Goal: Task Accomplishment & Management: Manage account settings

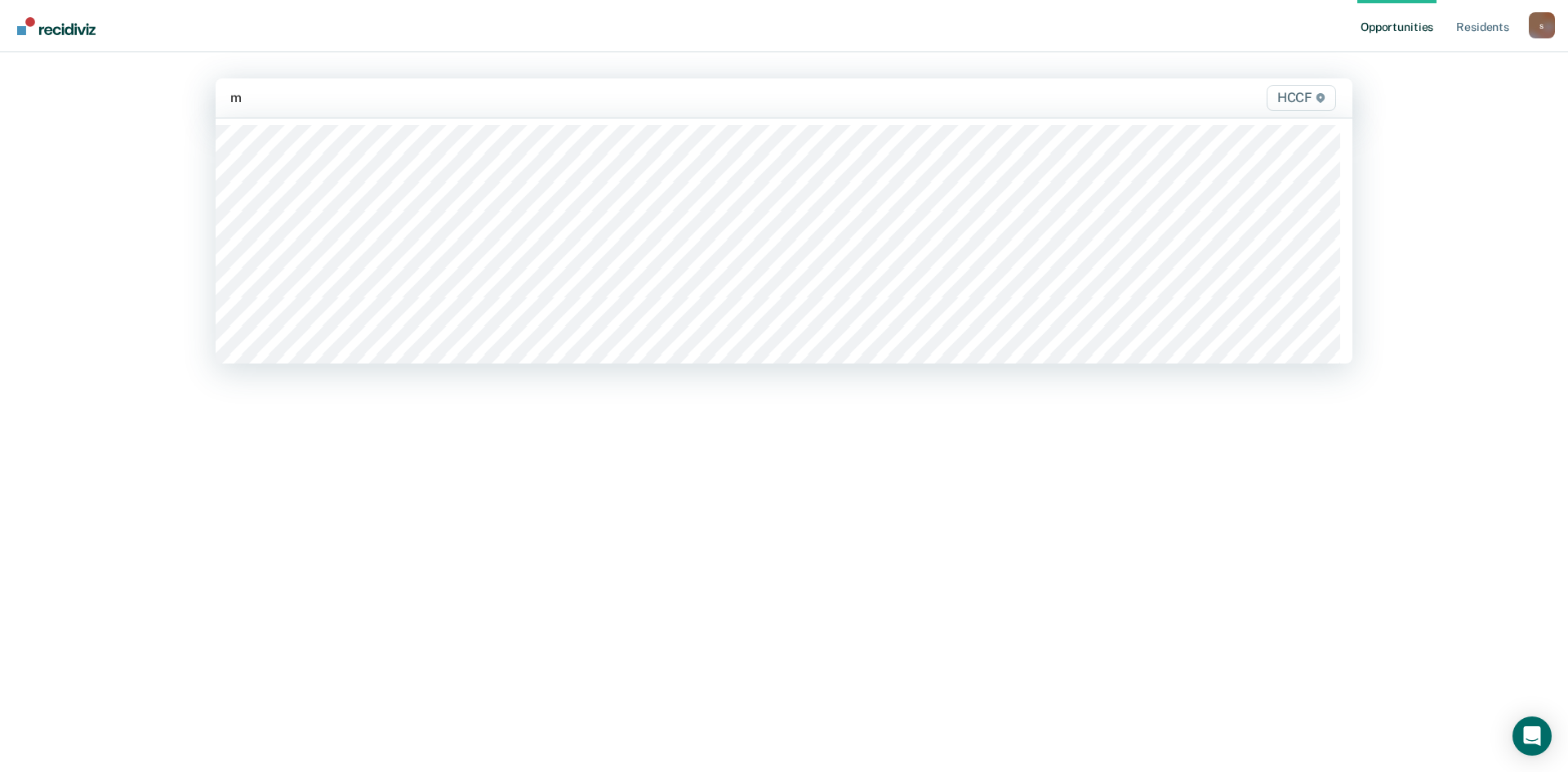
type input "ma"
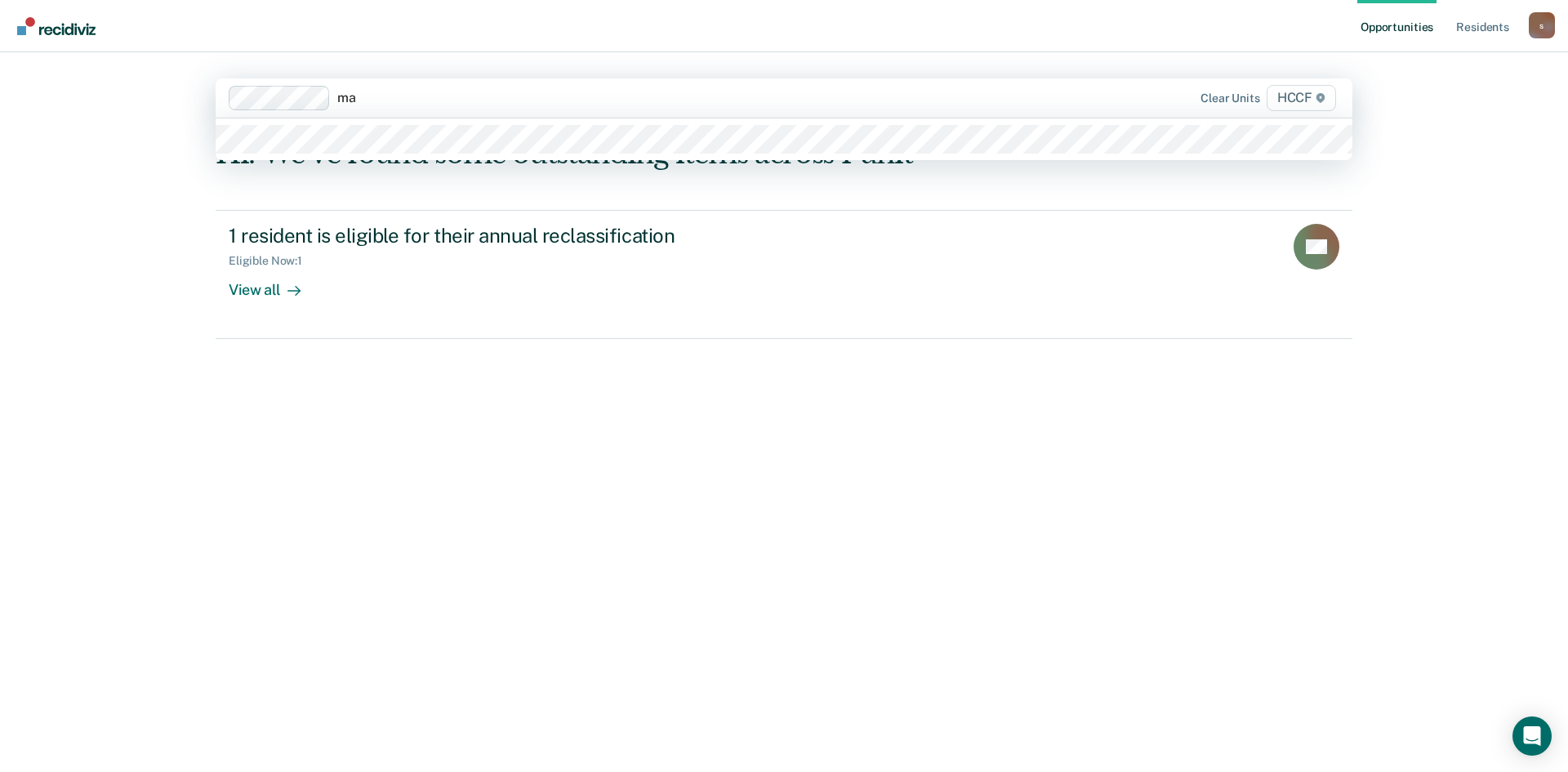
type input "ma2"
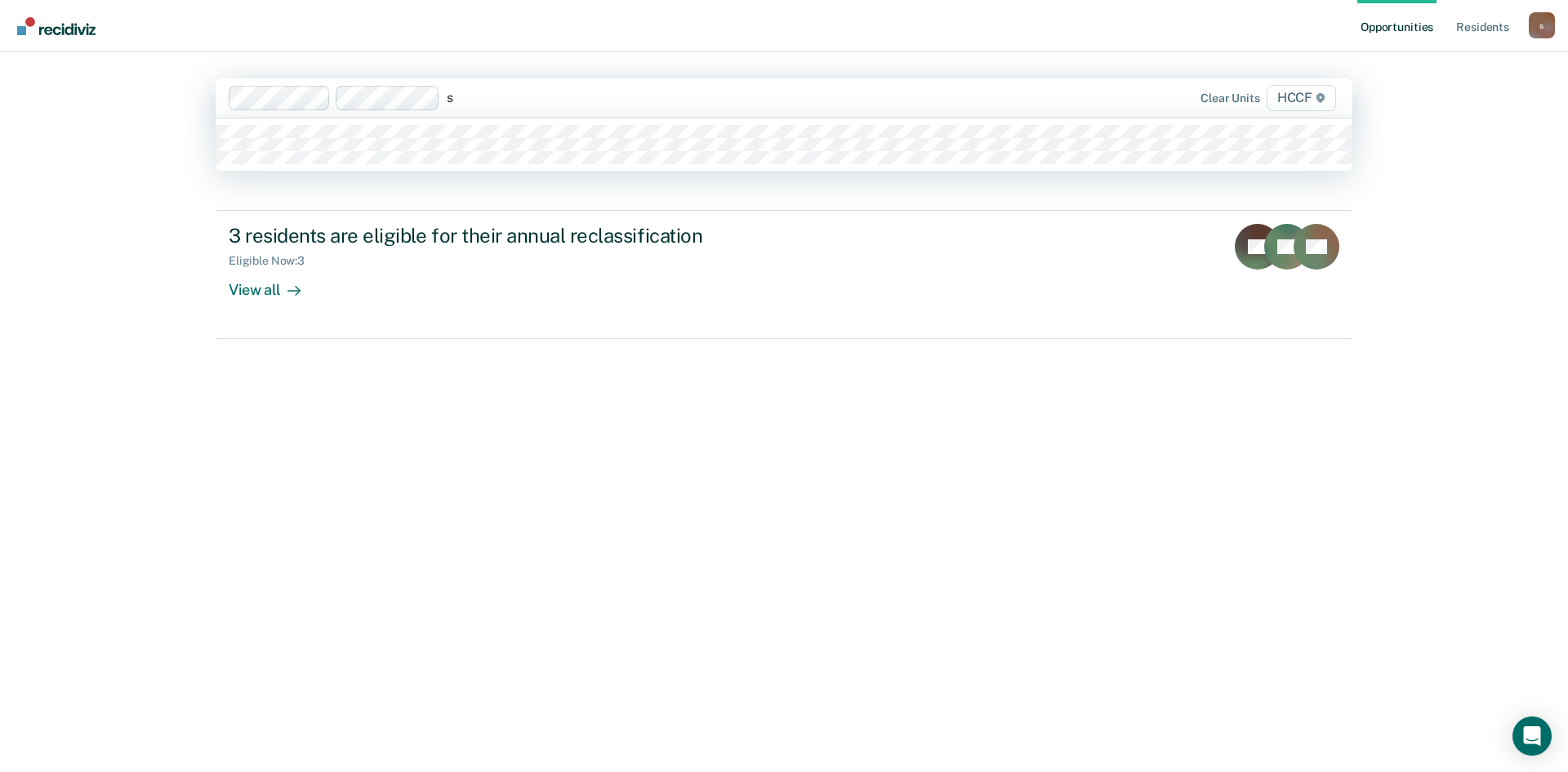
type input "se"
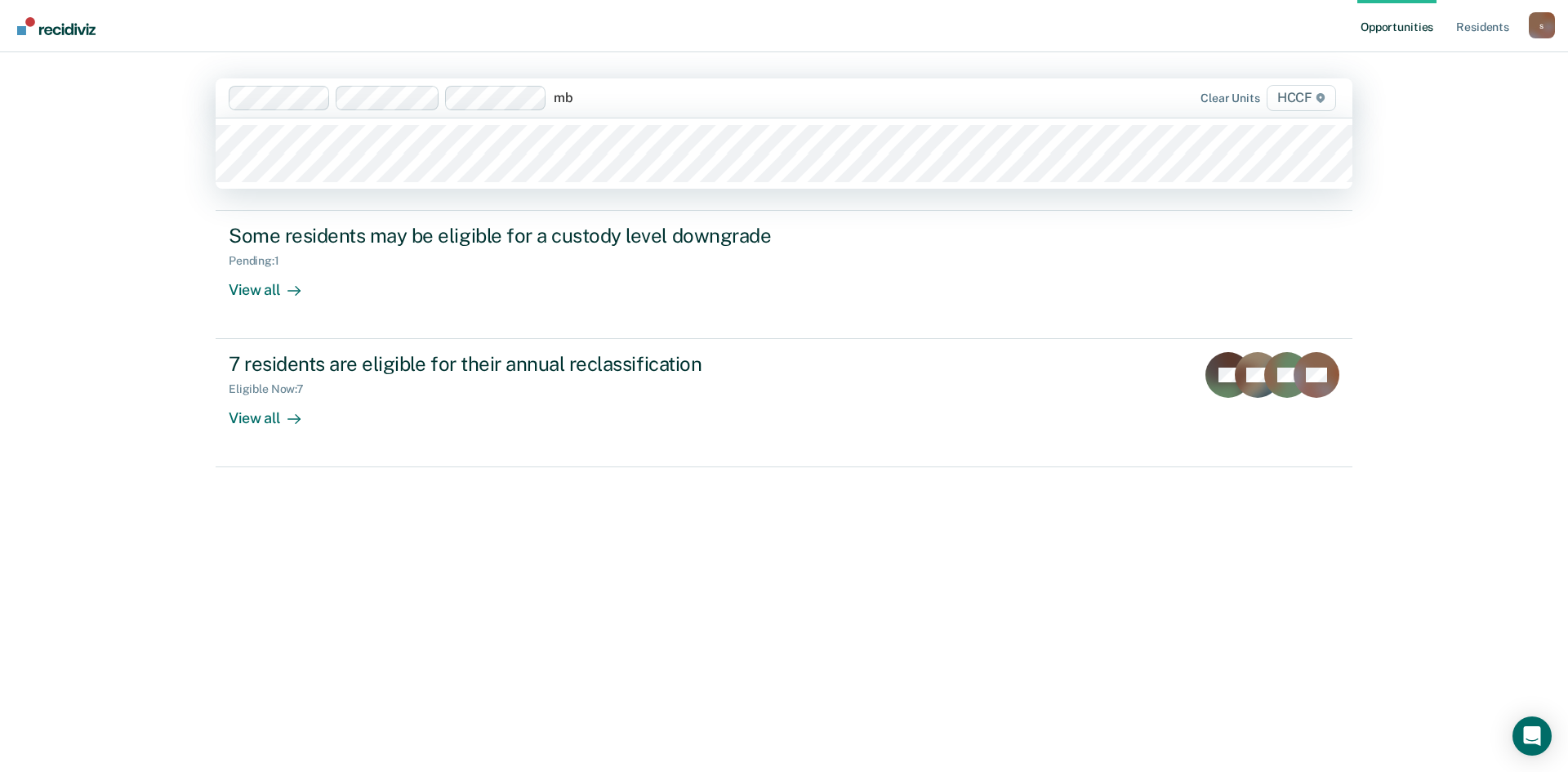
type input "mb1"
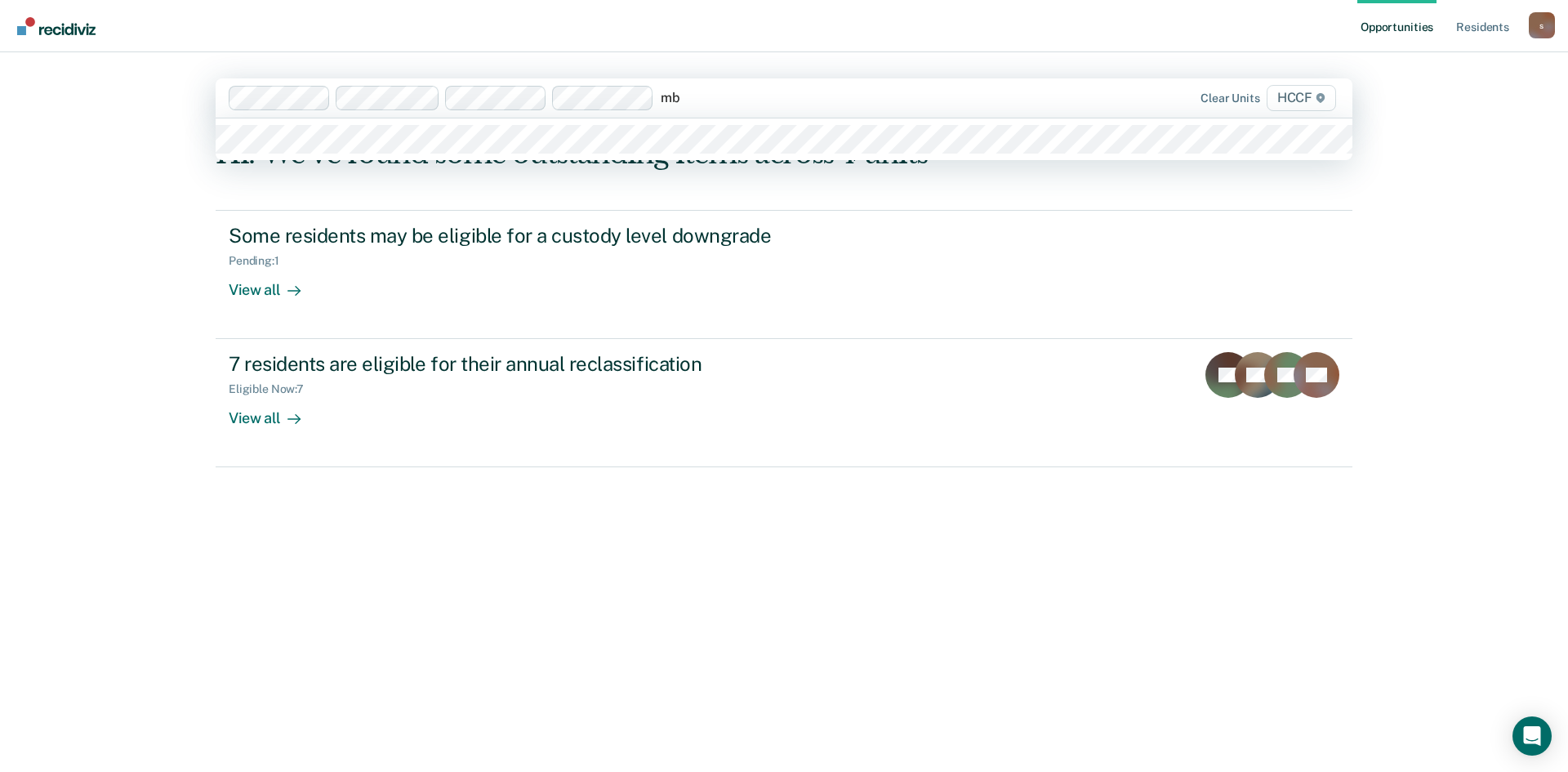
type input "mb2"
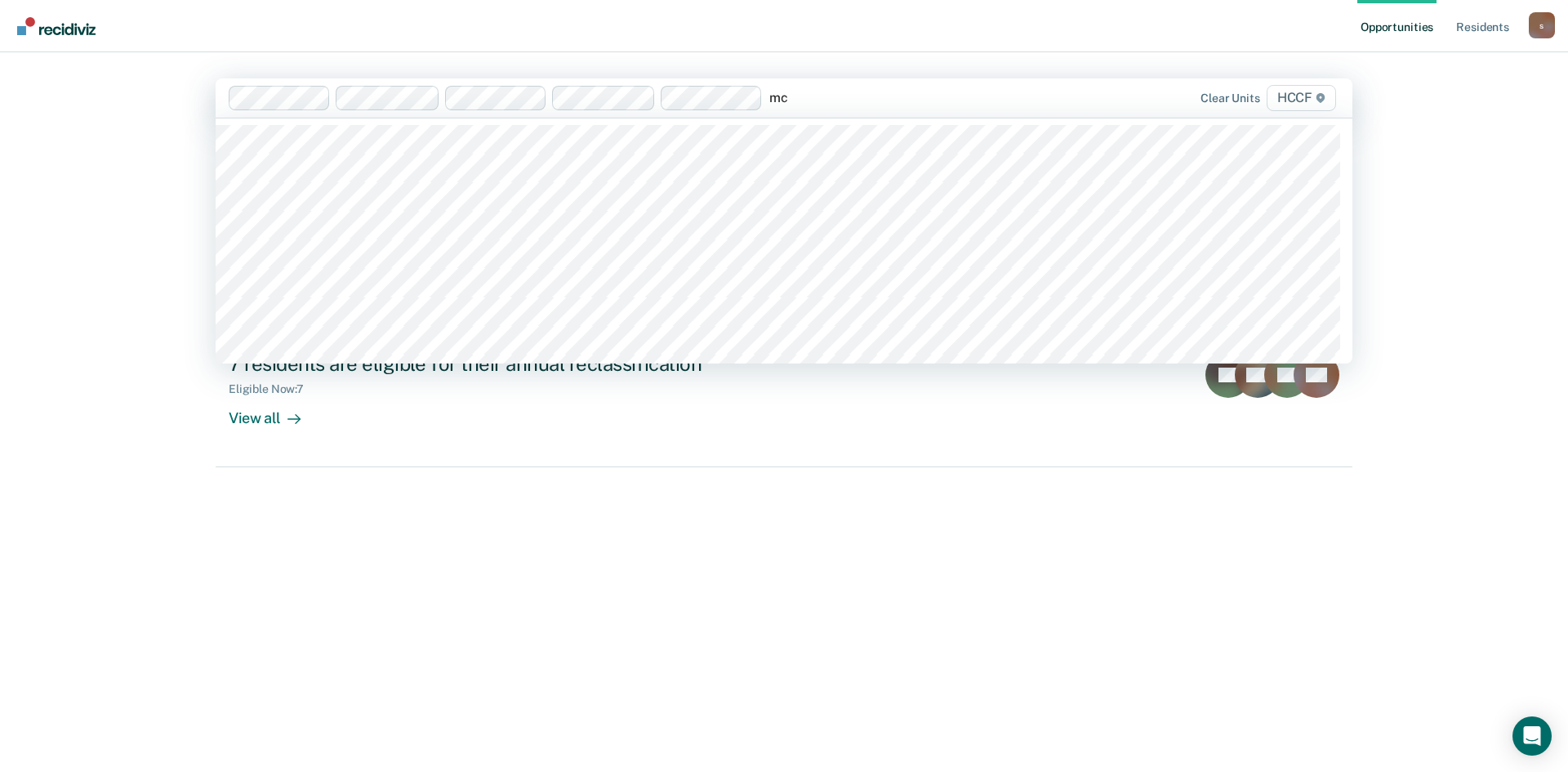
type input "mc1"
type input "mc2"
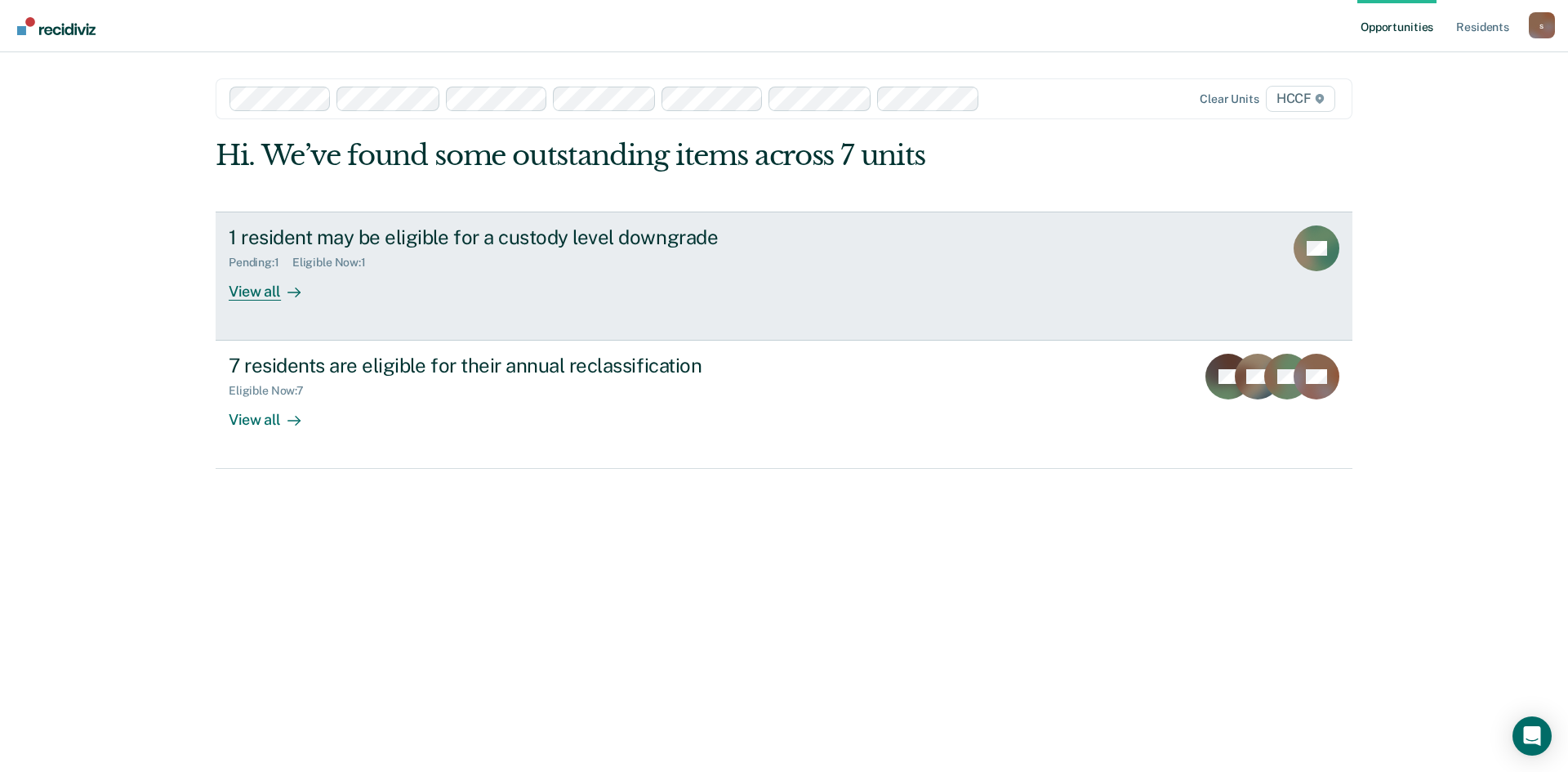
click at [257, 293] on div "View all" at bounding box center [274, 284] width 92 height 31
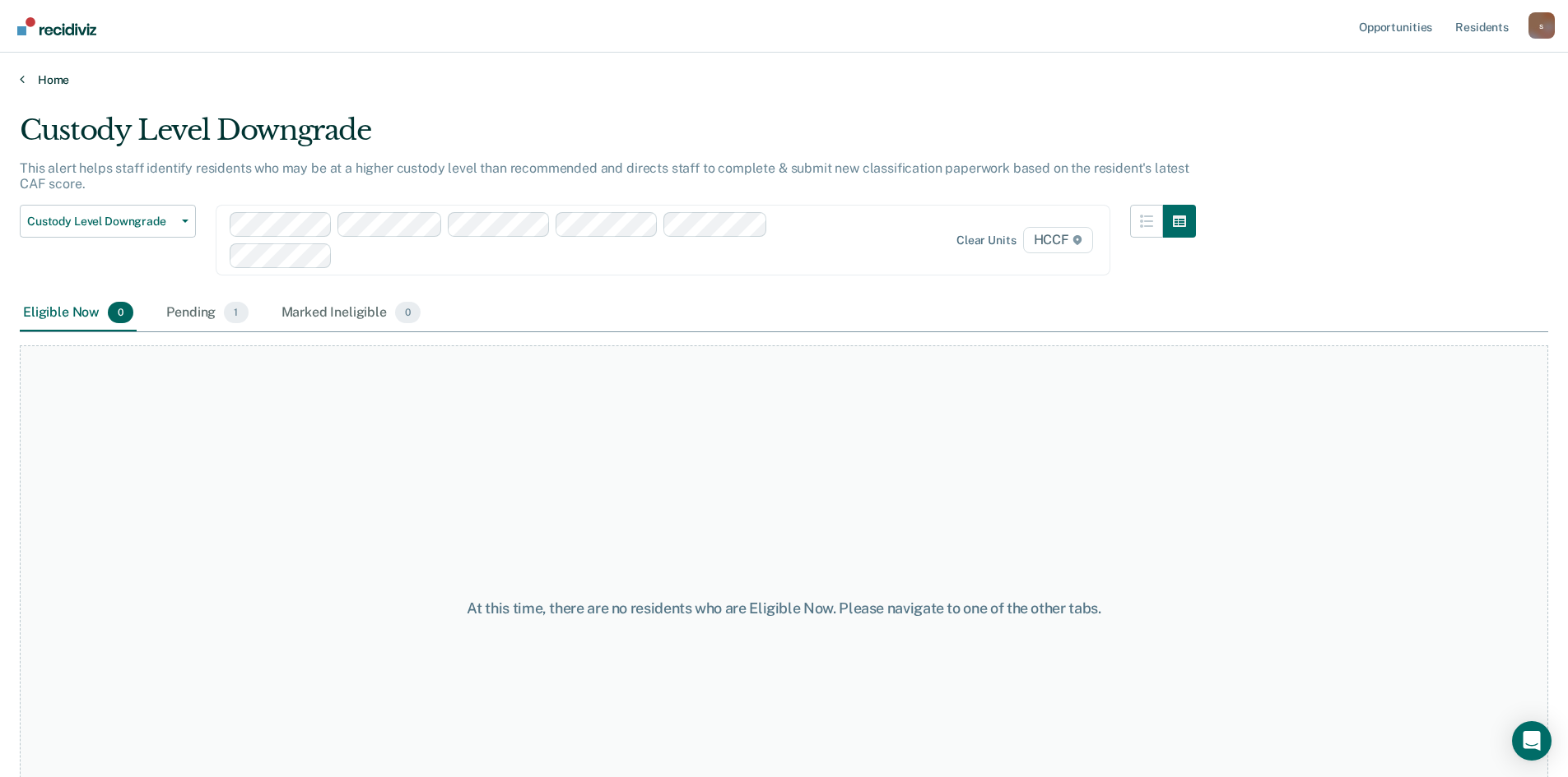
click at [64, 78] on link "Home" at bounding box center [784, 80] width 1529 height 15
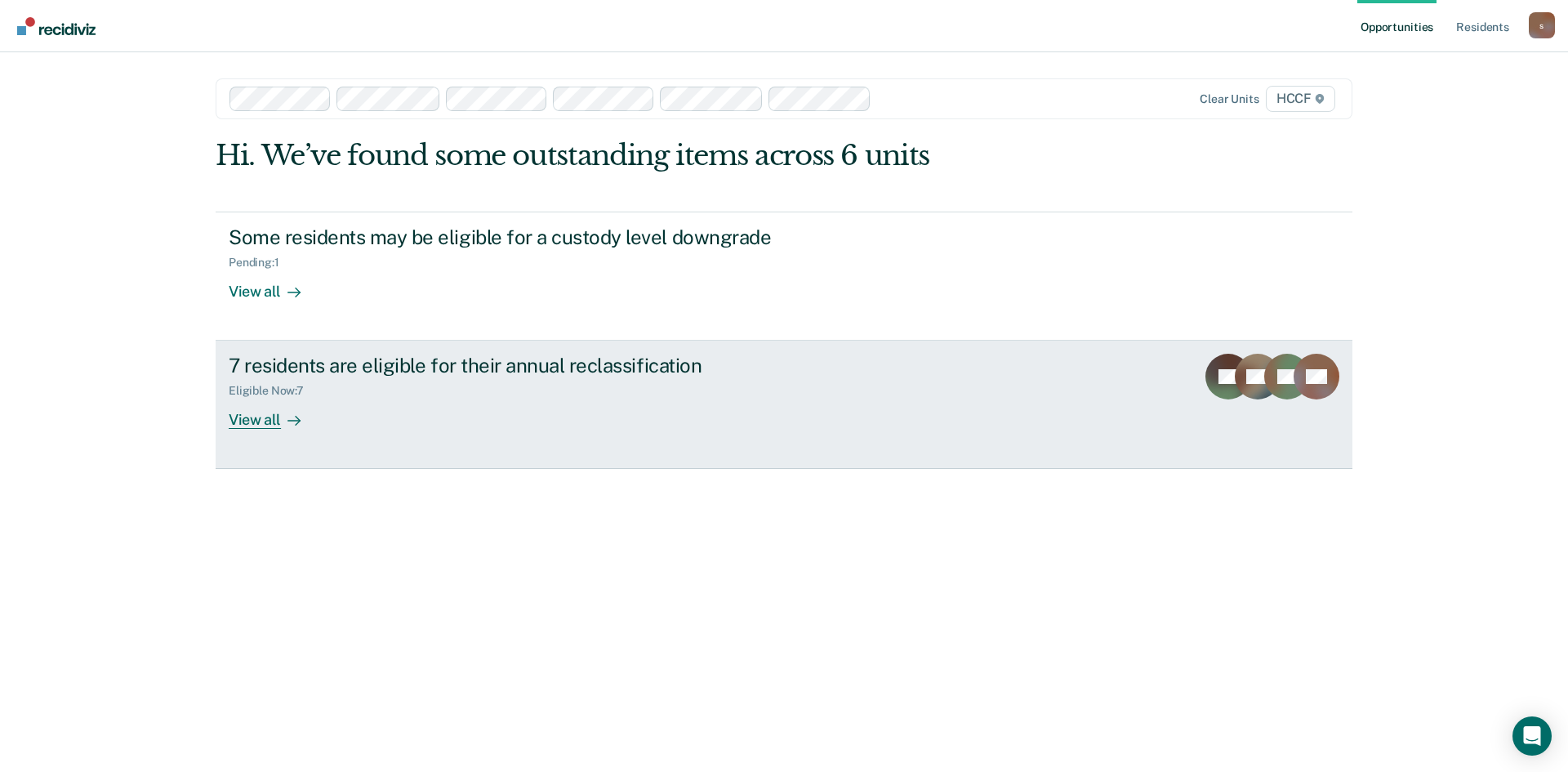
click at [260, 416] on div "View all" at bounding box center [274, 414] width 92 height 31
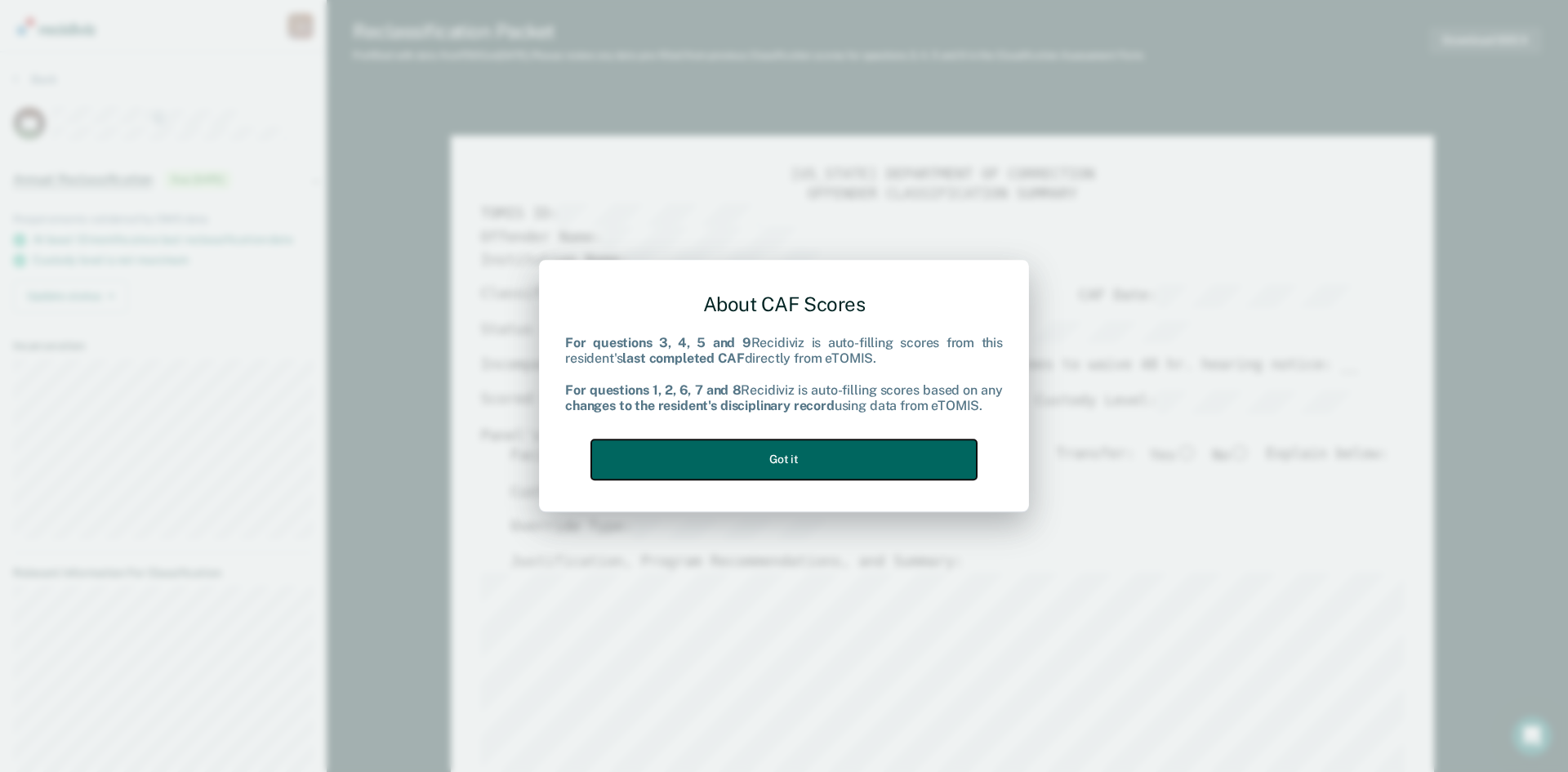
click at [785, 461] on button "Got it" at bounding box center [784, 459] width 386 height 40
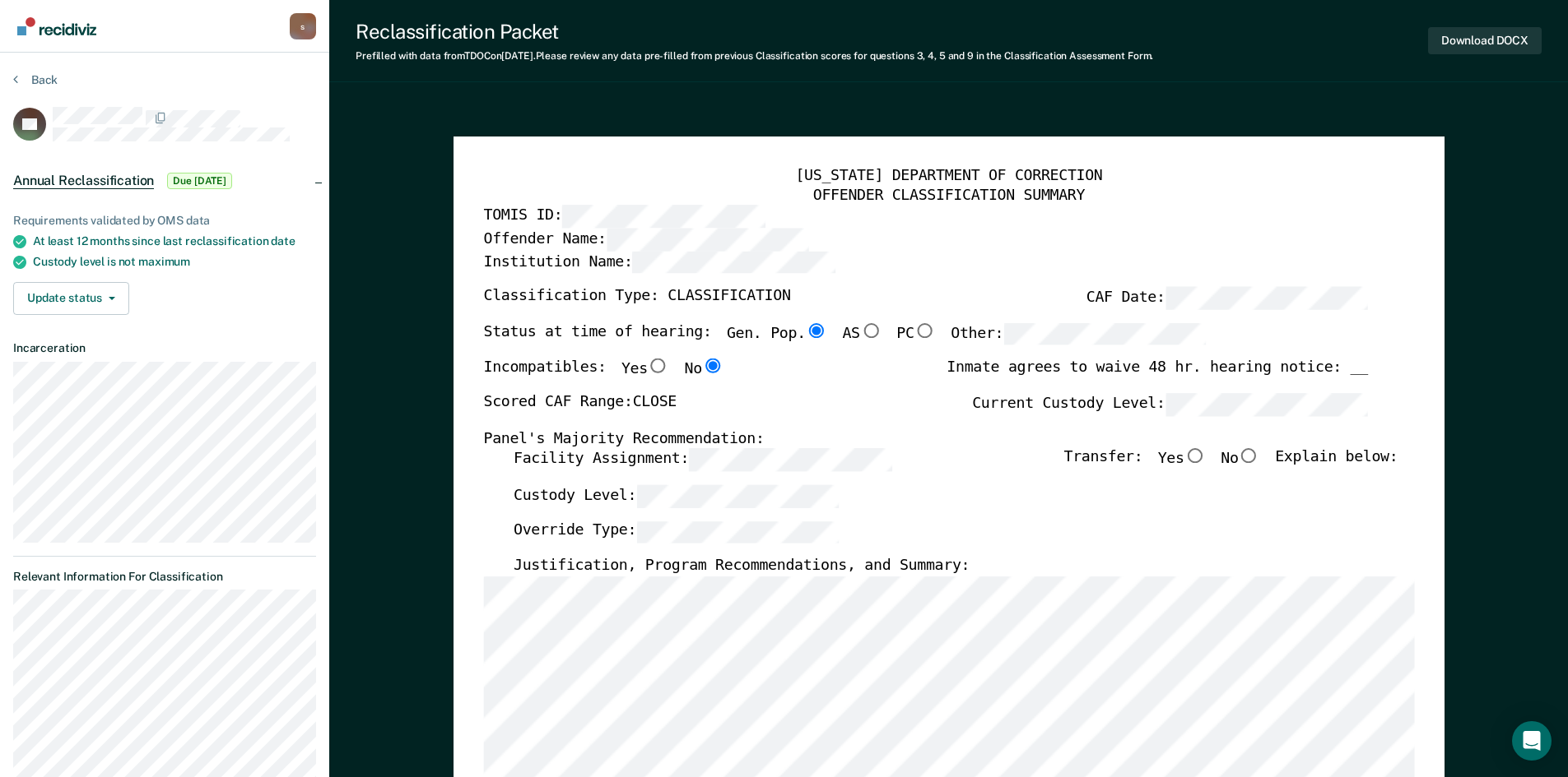
click at [1259, 457] on input "No" at bounding box center [1248, 457] width 21 height 15
type textarea "x"
radio input "true"
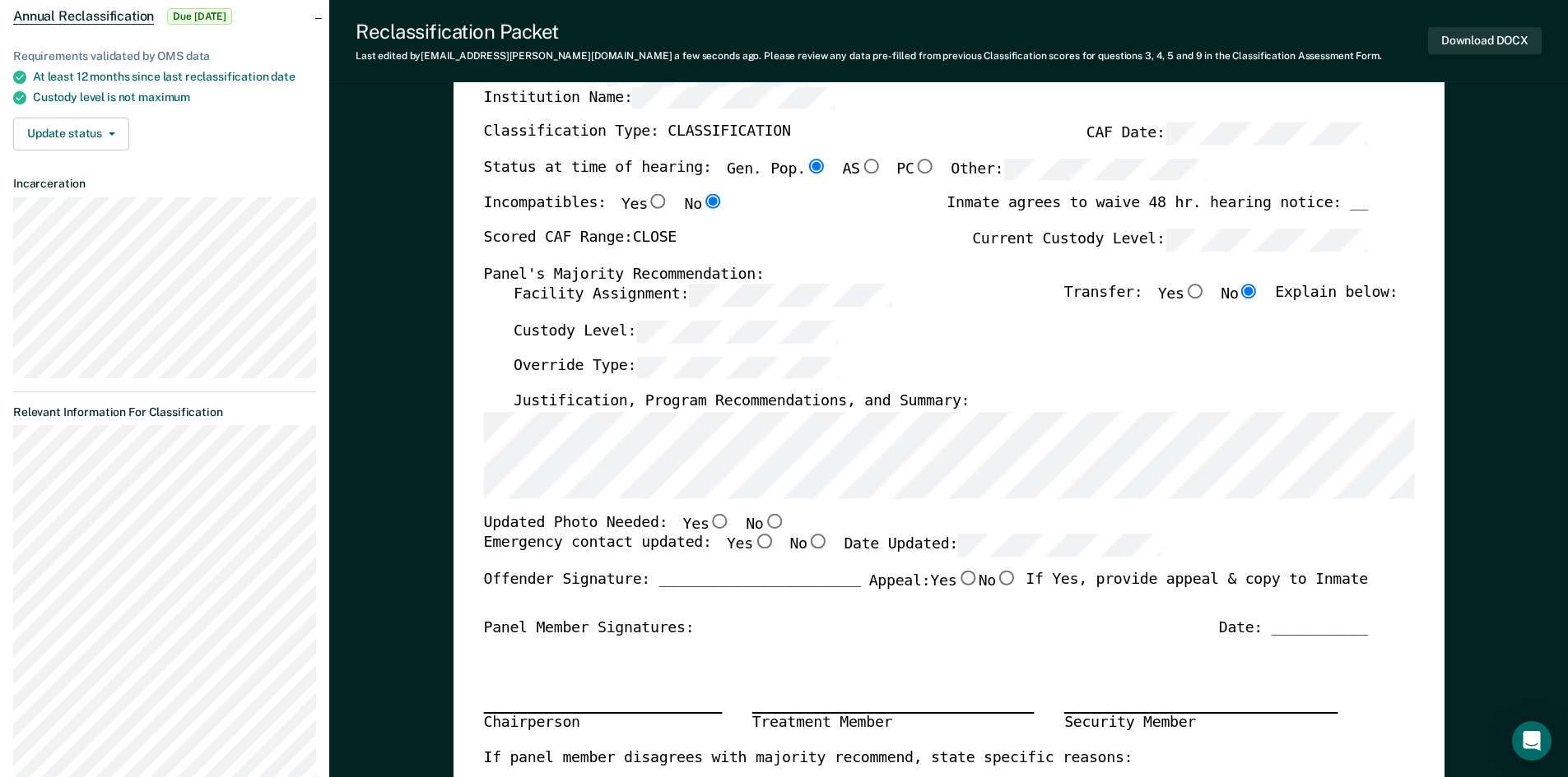
click at [763, 524] on input "No" at bounding box center [773, 521] width 21 height 15
type textarea "x"
radio input "true"
click at [752, 546] on input "Yes" at bounding box center [763, 542] width 21 height 15
type textarea "x"
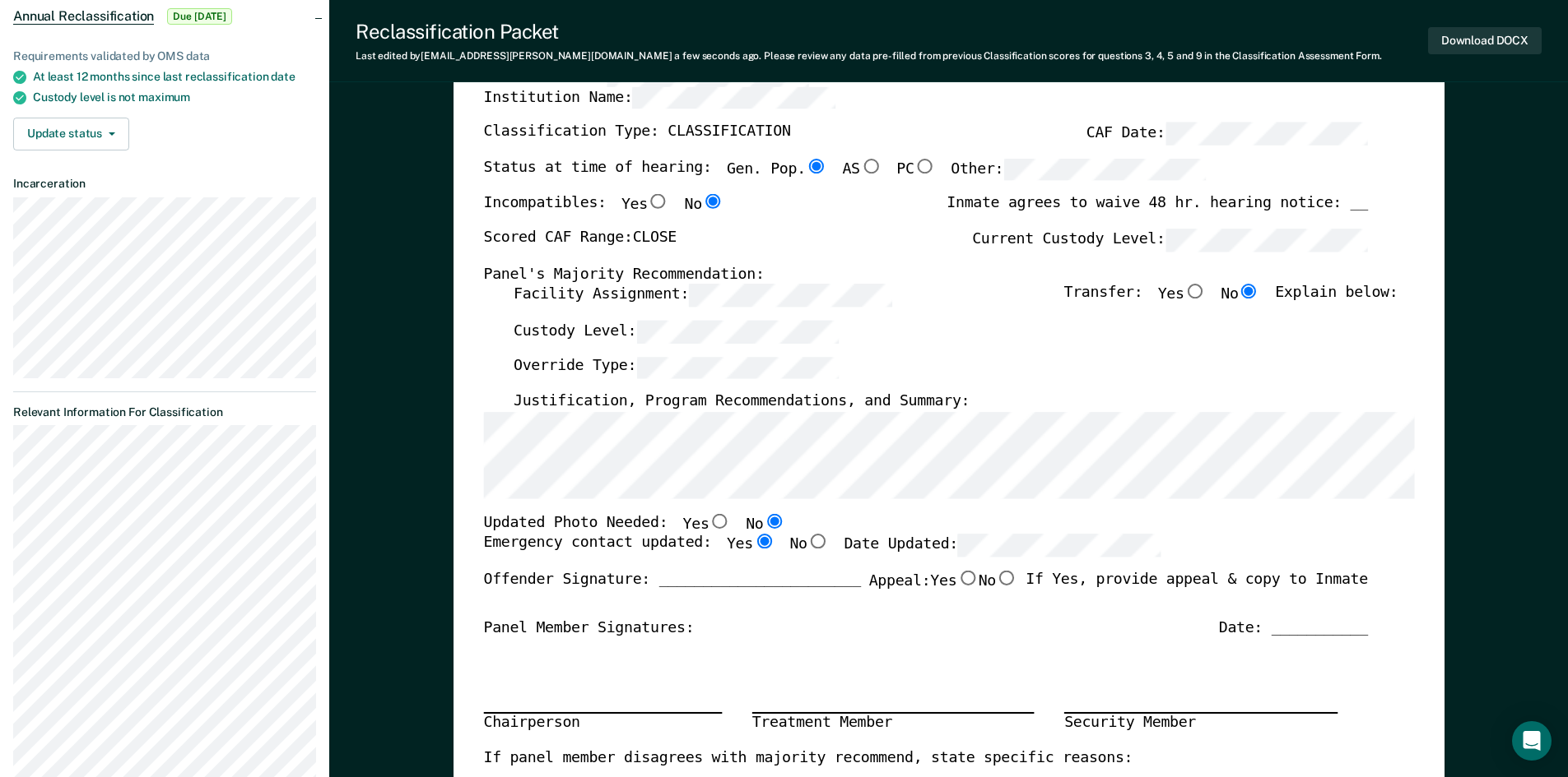
radio input "true"
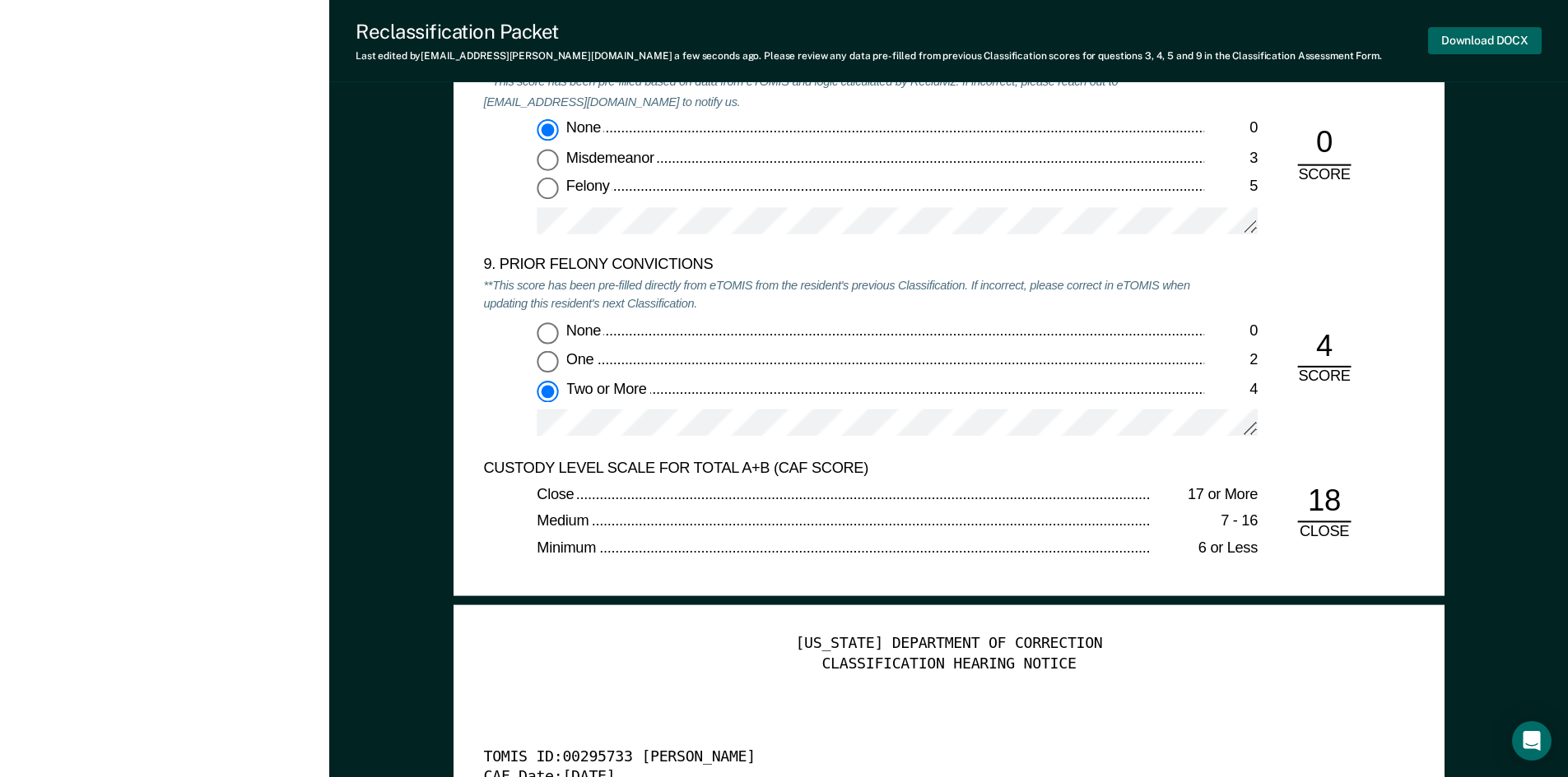
scroll to position [3403, 0]
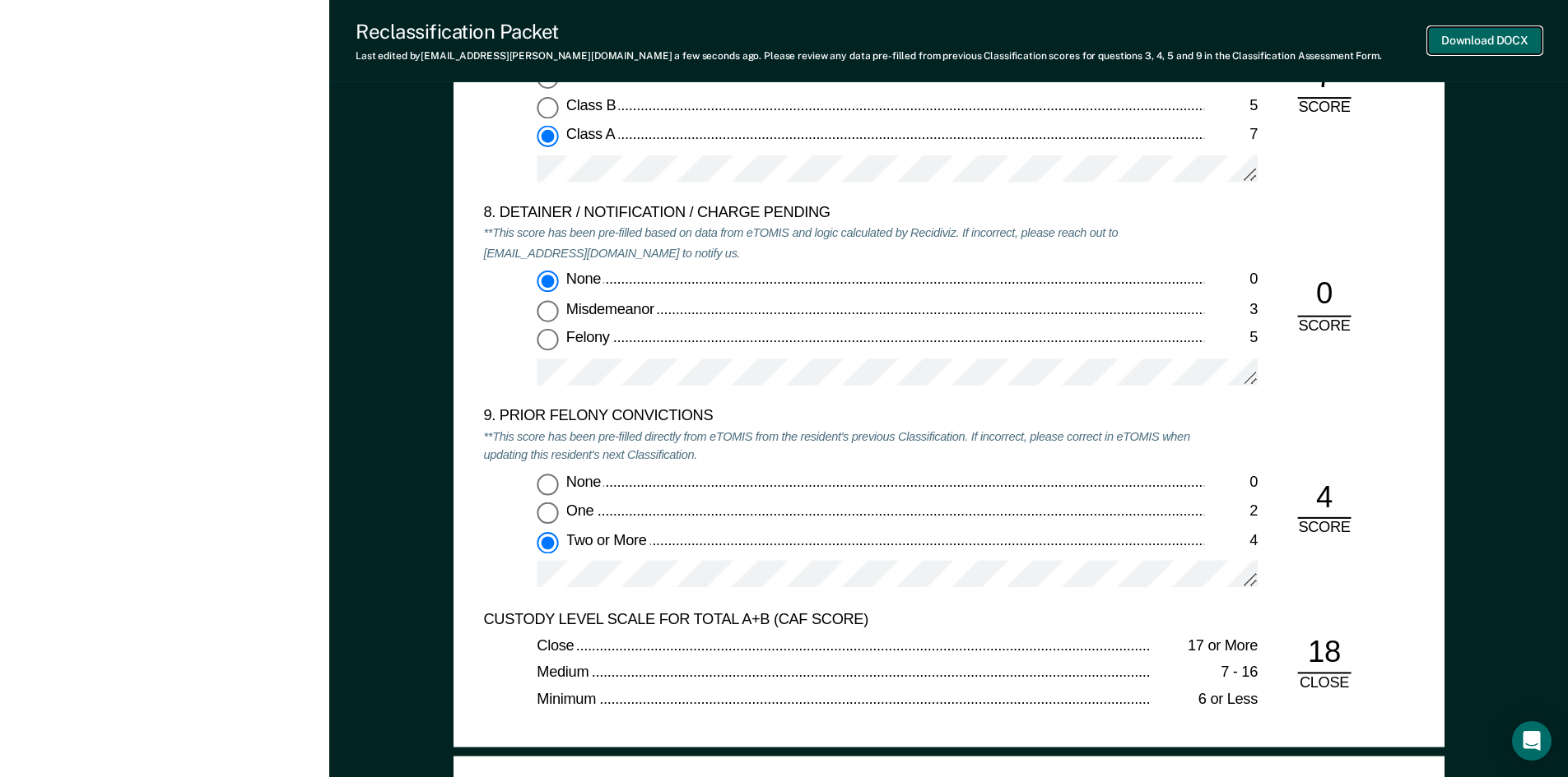
click at [1481, 37] on button "Download DOCX" at bounding box center [1485, 40] width 114 height 27
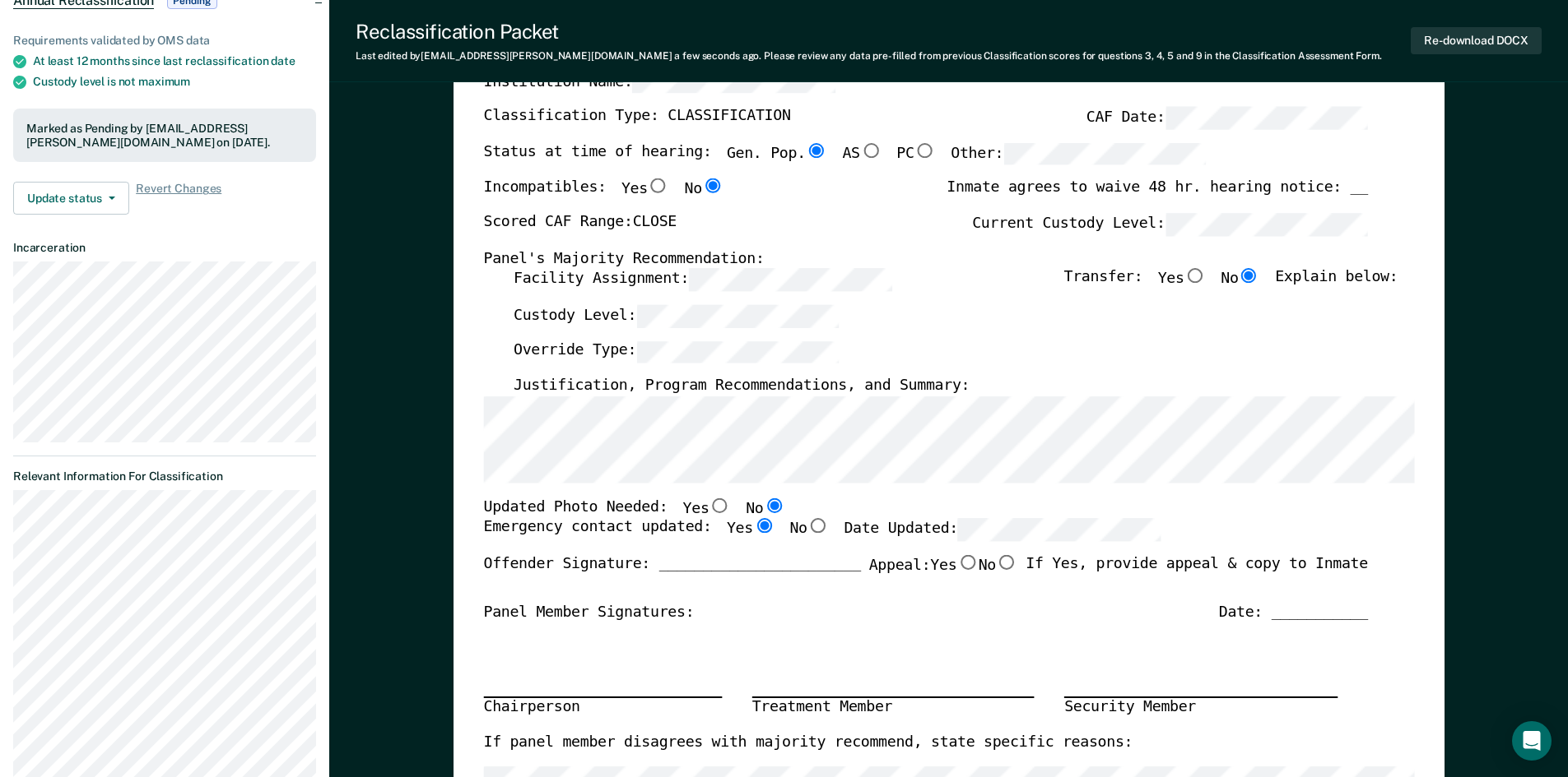
scroll to position [0, 0]
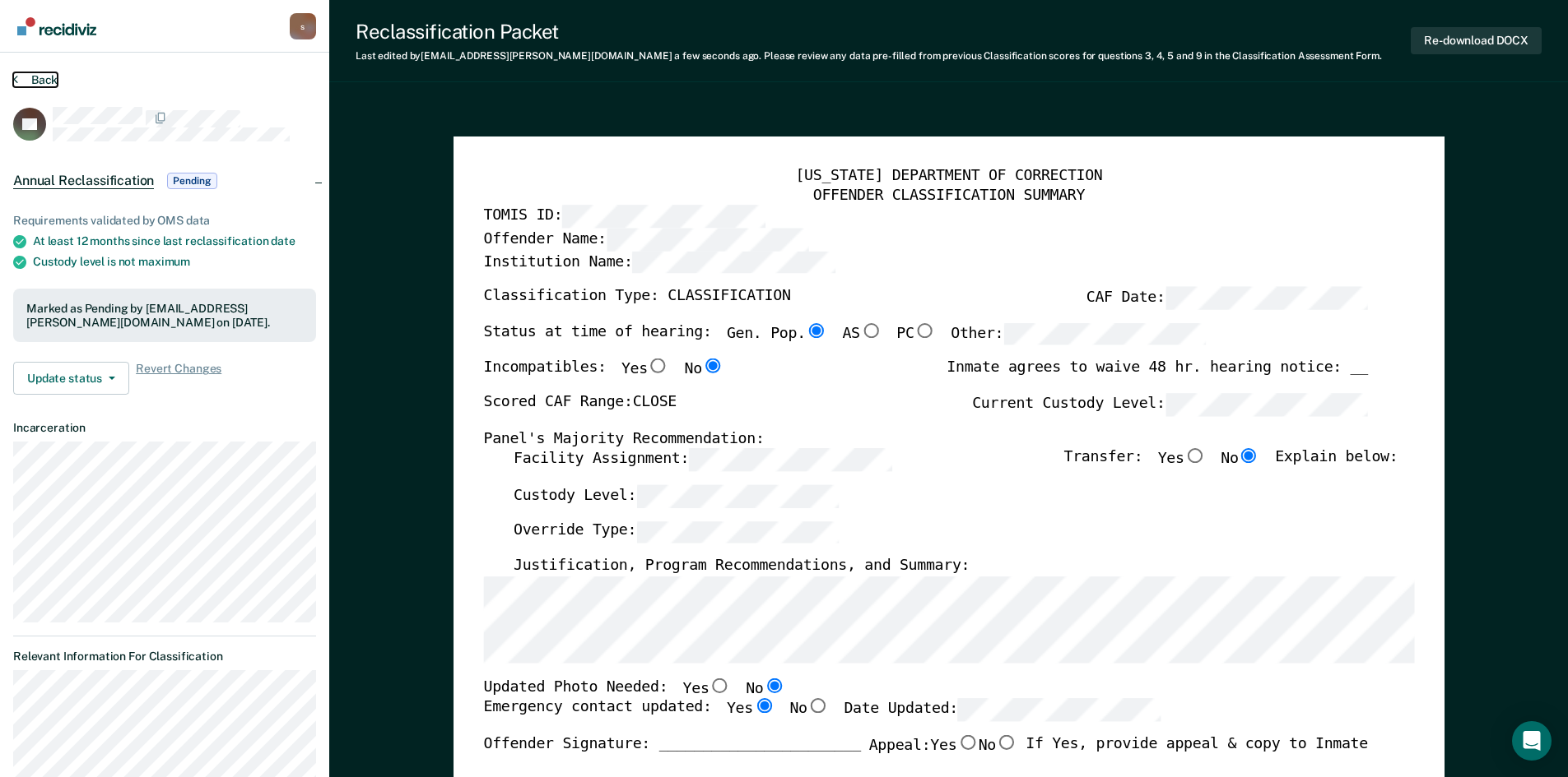
click at [16, 81] on icon at bounding box center [15, 79] width 5 height 13
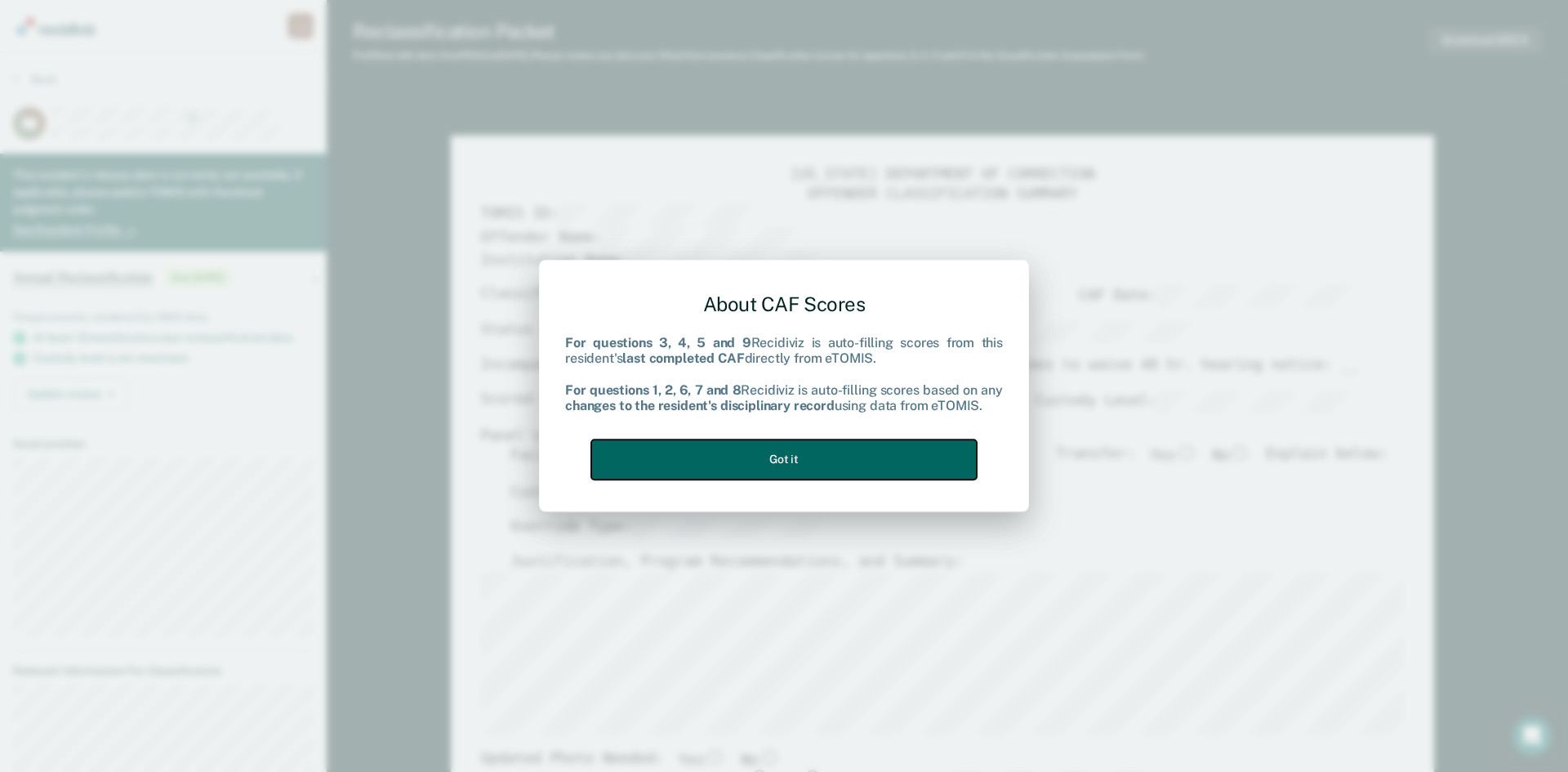
click at [852, 464] on button "Got it" at bounding box center [784, 459] width 386 height 40
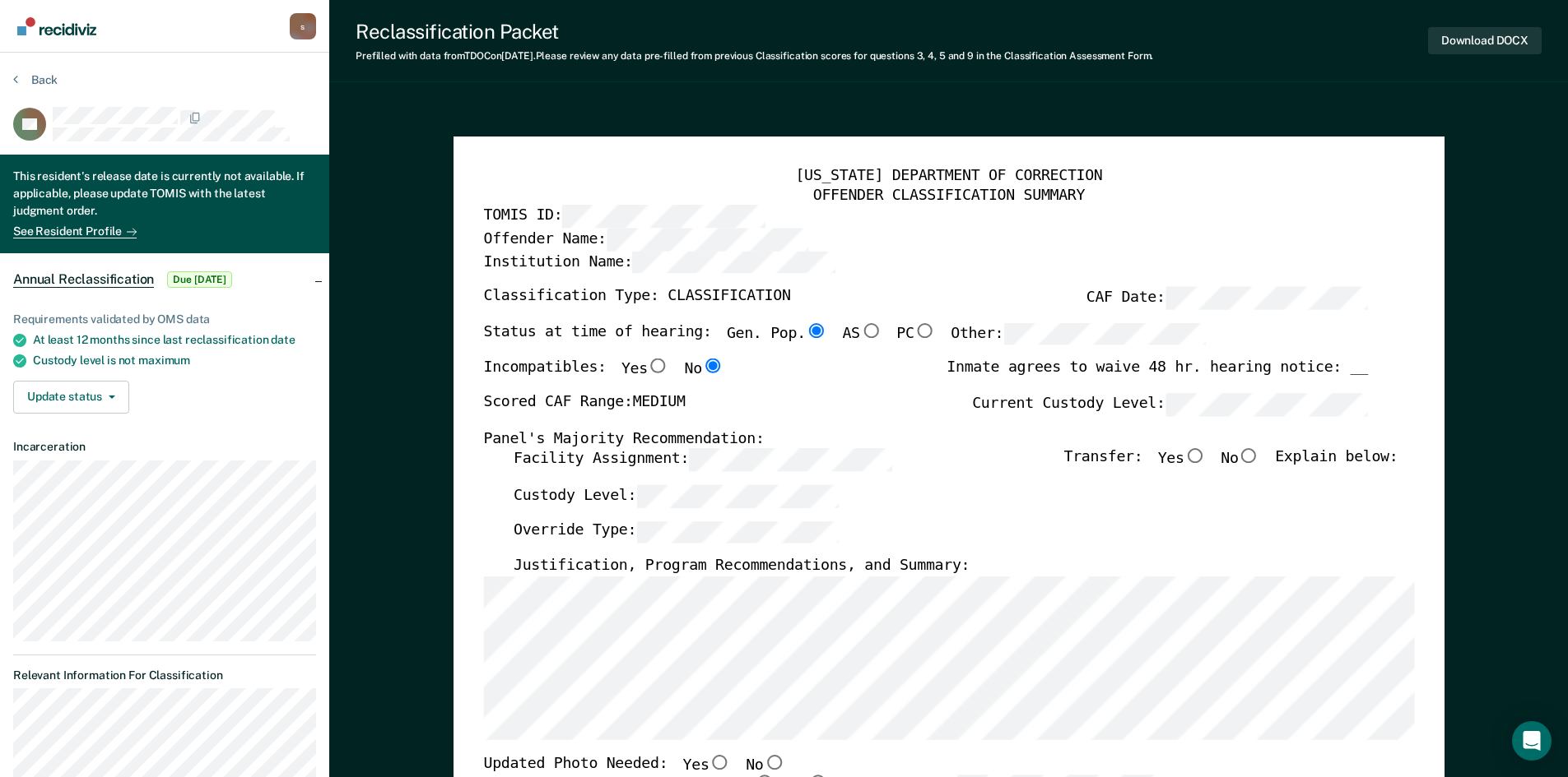
click at [1255, 459] on input "No" at bounding box center [1248, 457] width 21 height 15
type textarea "x"
radio input "true"
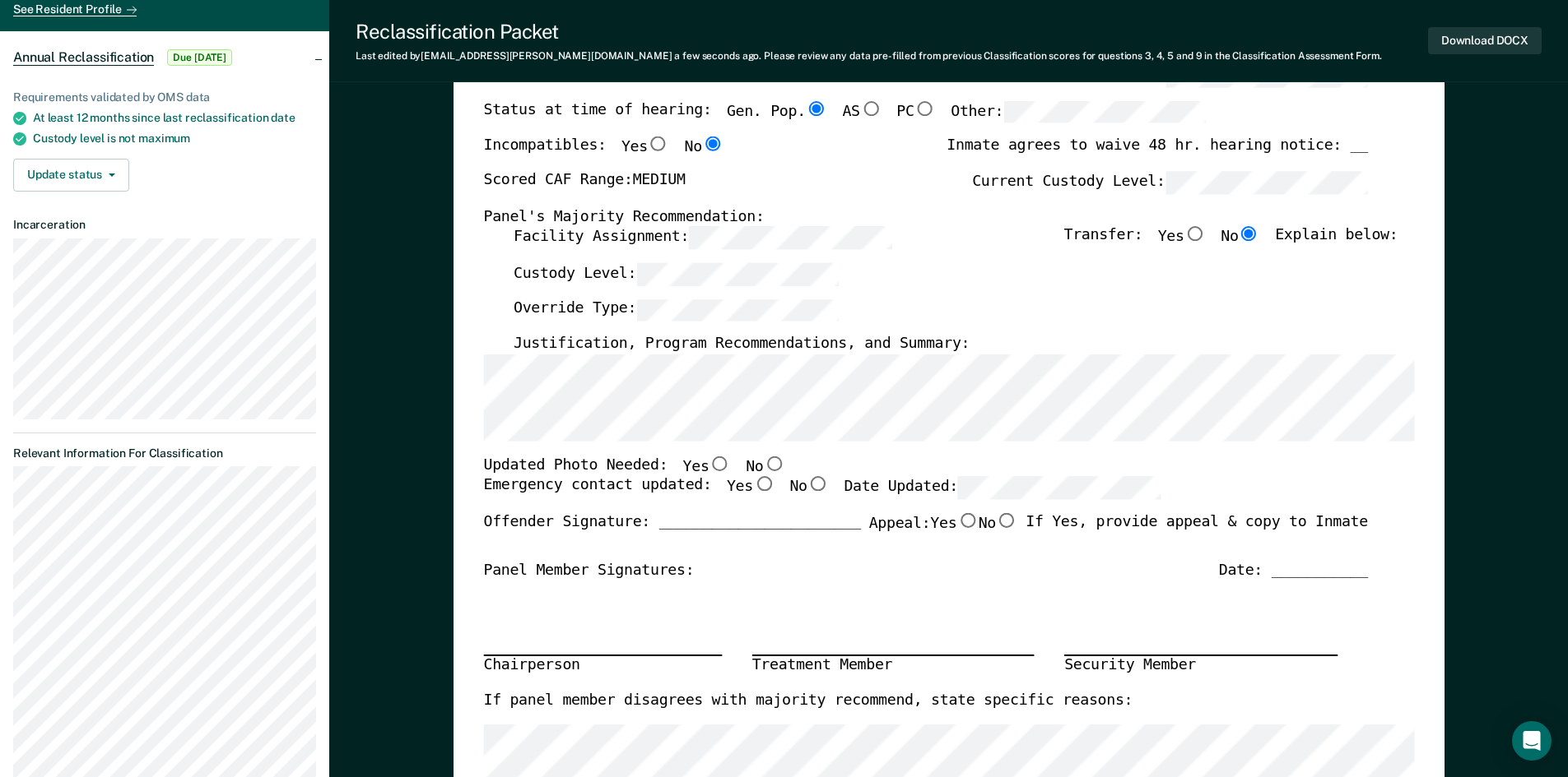
scroll to position [247, 0]
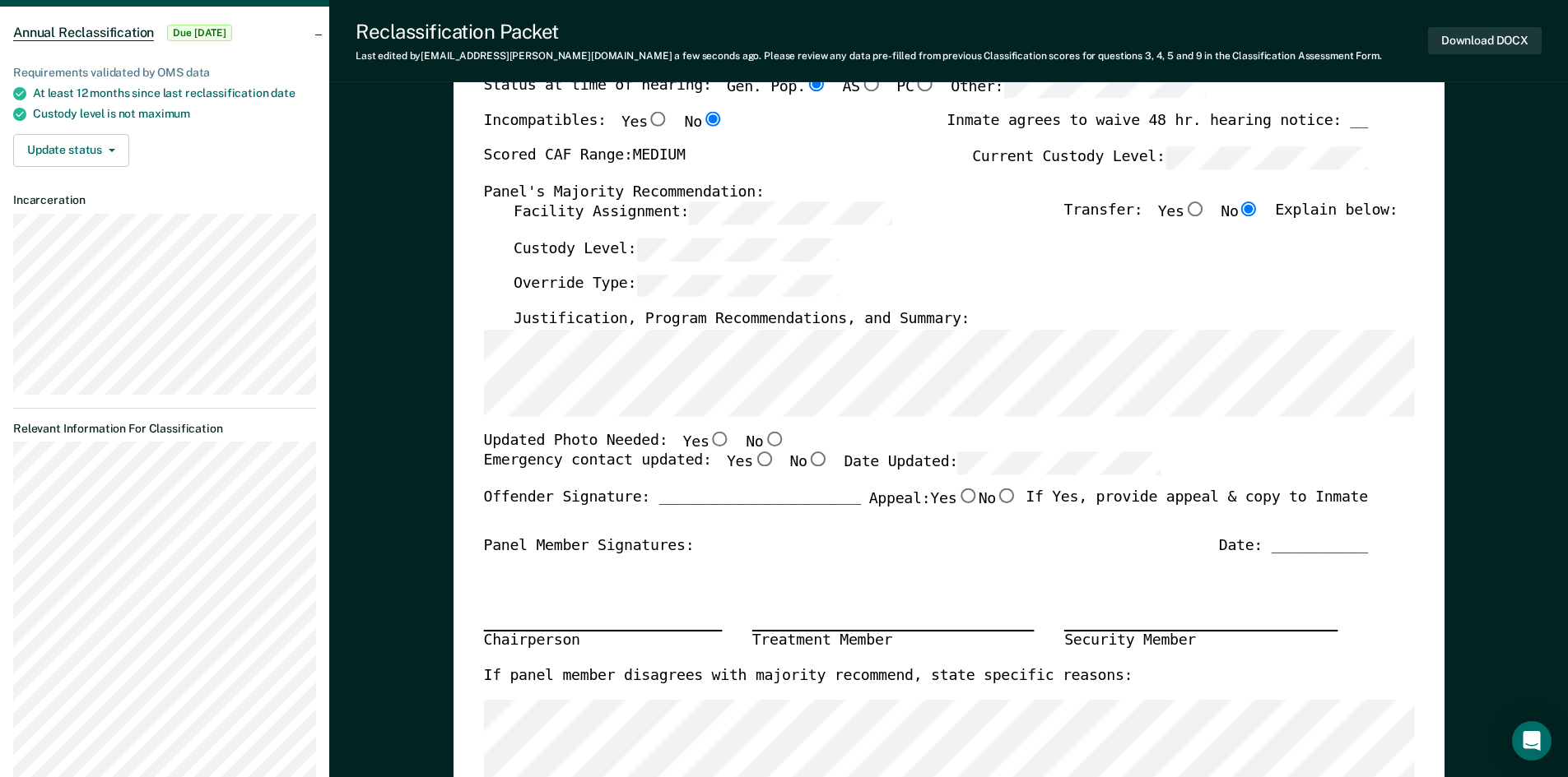
click at [763, 440] on input "No" at bounding box center [773, 439] width 21 height 15
type textarea "x"
radio input "true"
click at [752, 464] on input "Yes" at bounding box center [763, 460] width 21 height 15
type textarea "x"
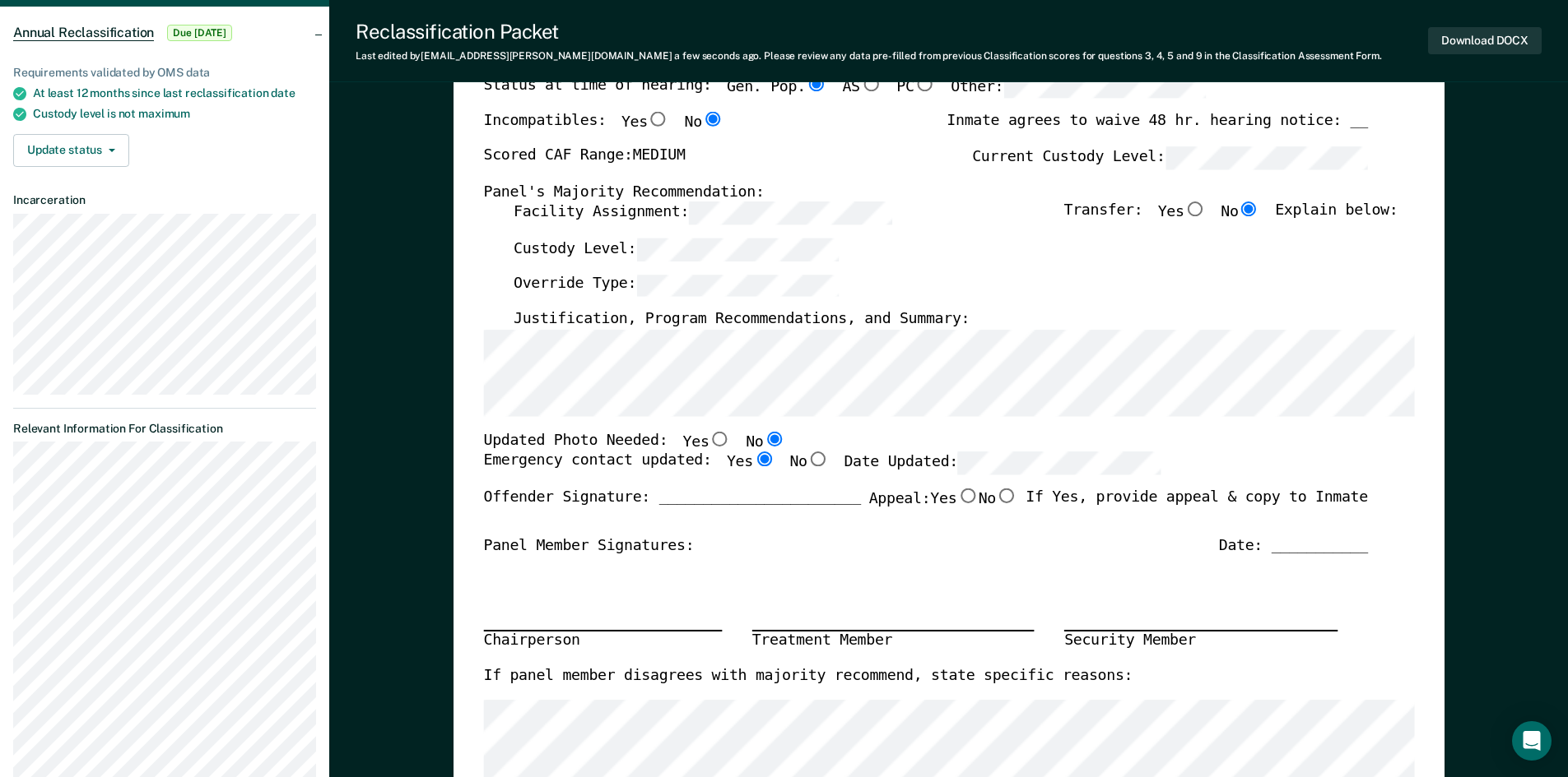
radio input "true"
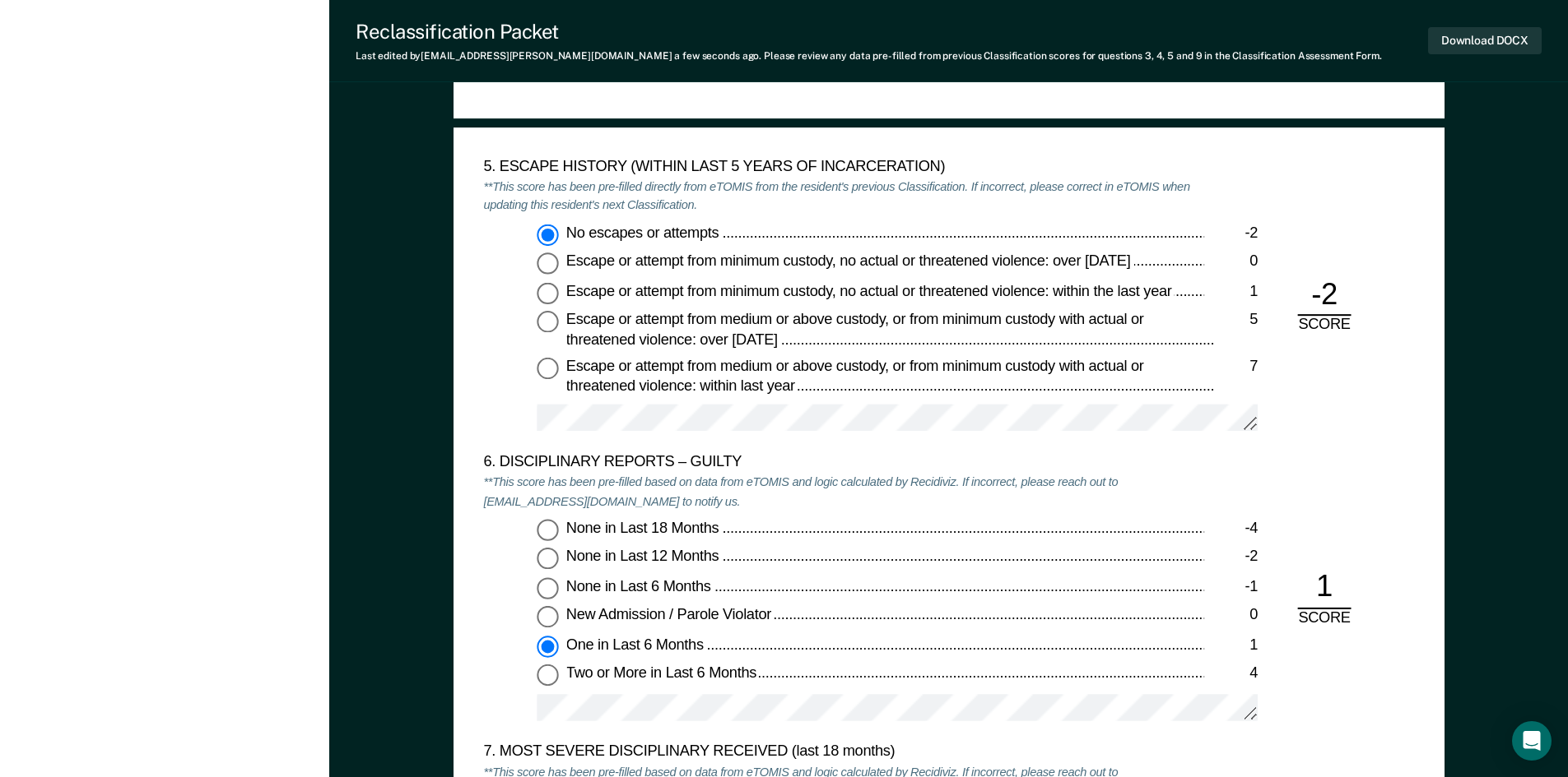
scroll to position [2797, 0]
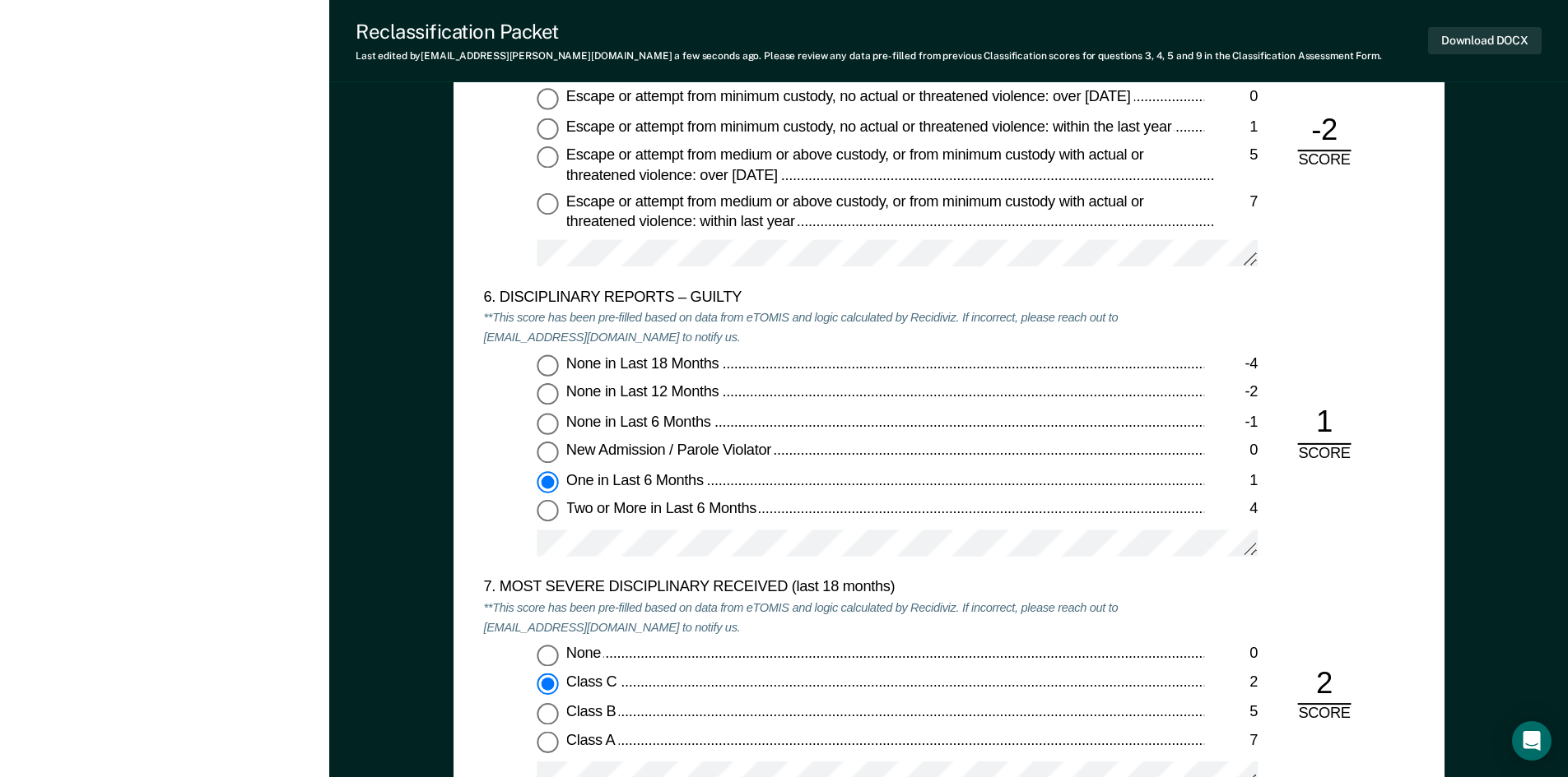
click at [544, 415] on input "None in Last 6 Months -1" at bounding box center [547, 424] width 21 height 21
type textarea "x"
radio input "true"
radio input "false"
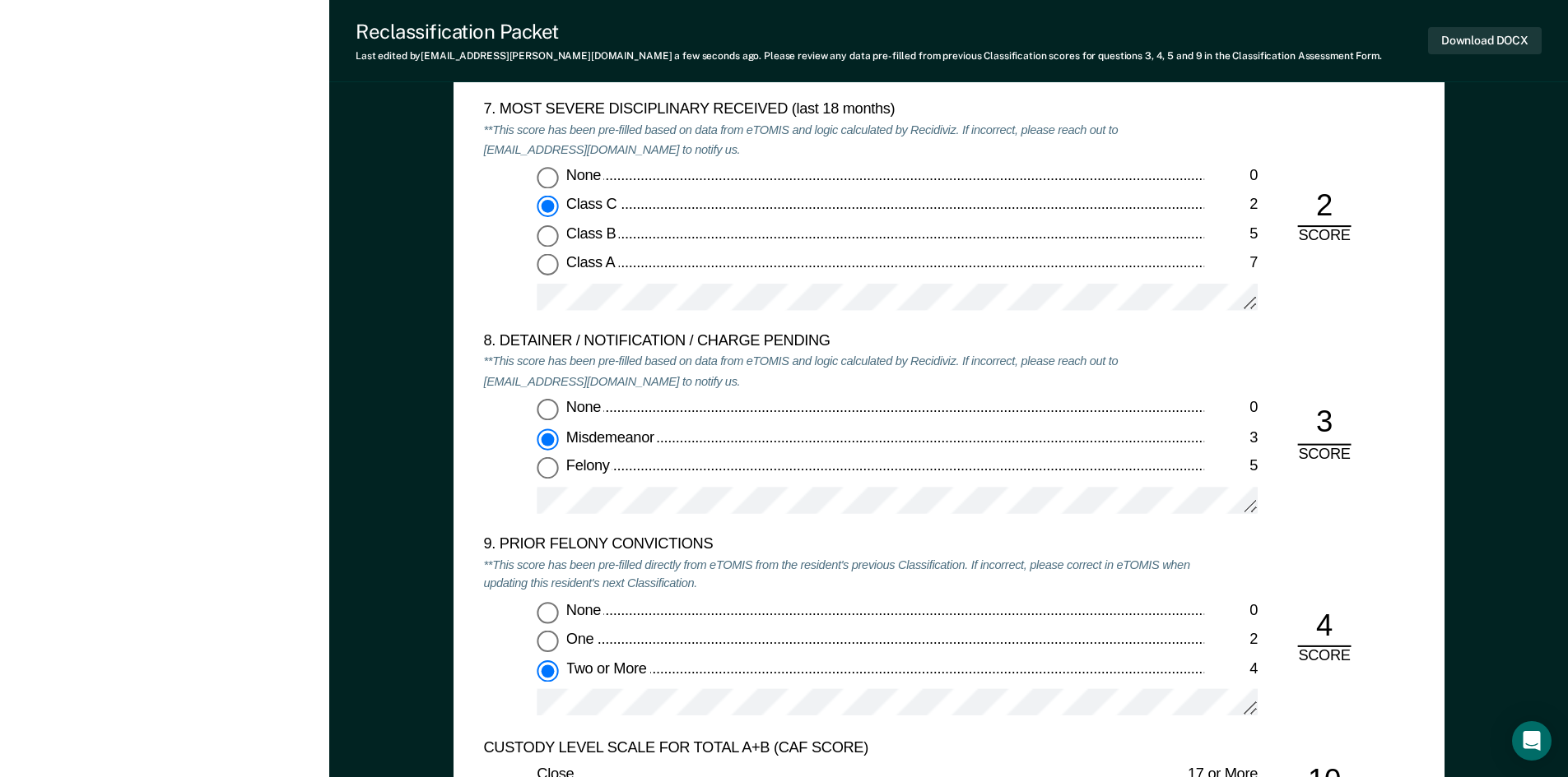
scroll to position [3373, 0]
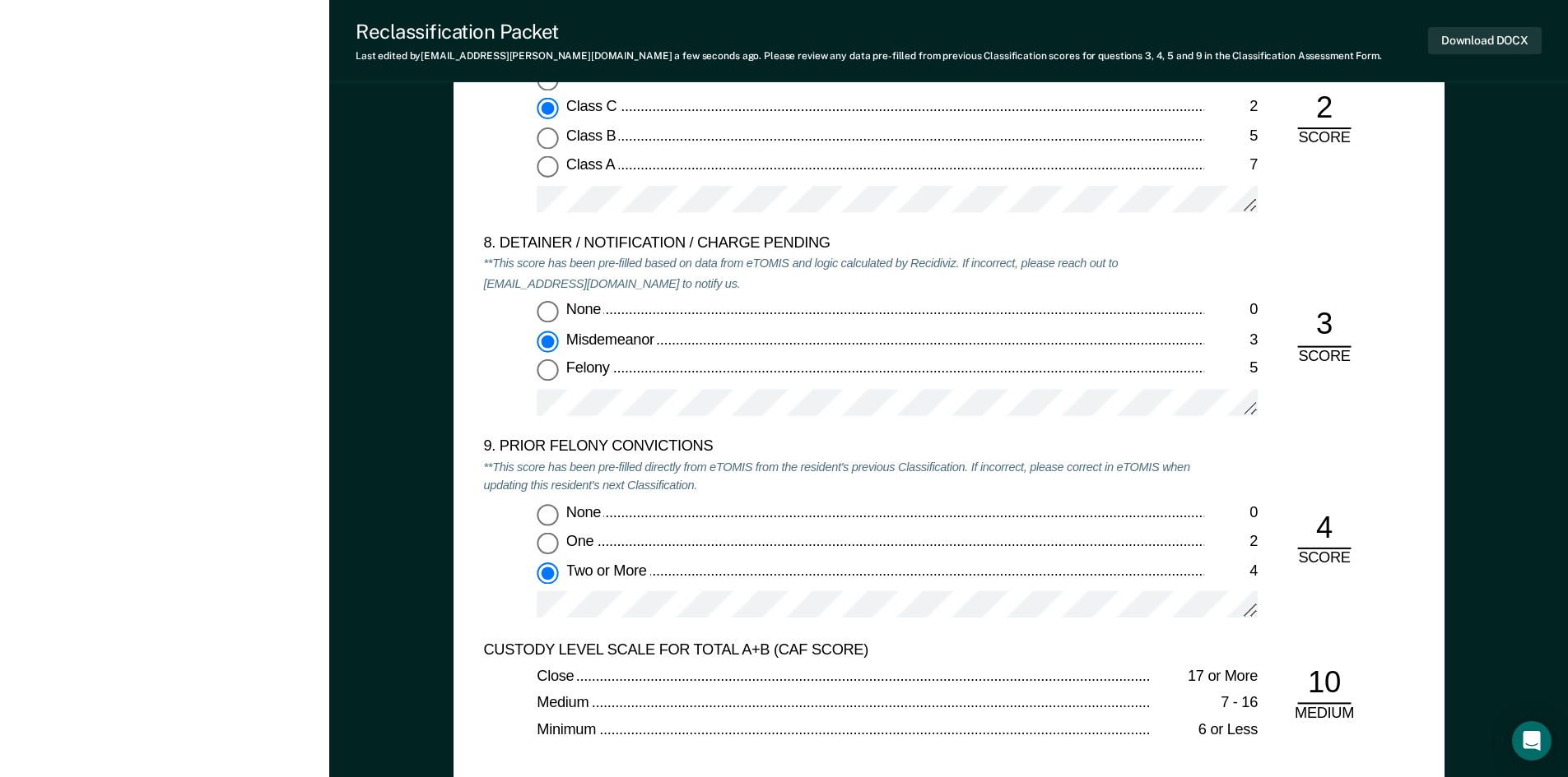
click at [618, 590] on div "None 0 One 2 Two or More 4" at bounding box center [843, 568] width 721 height 130
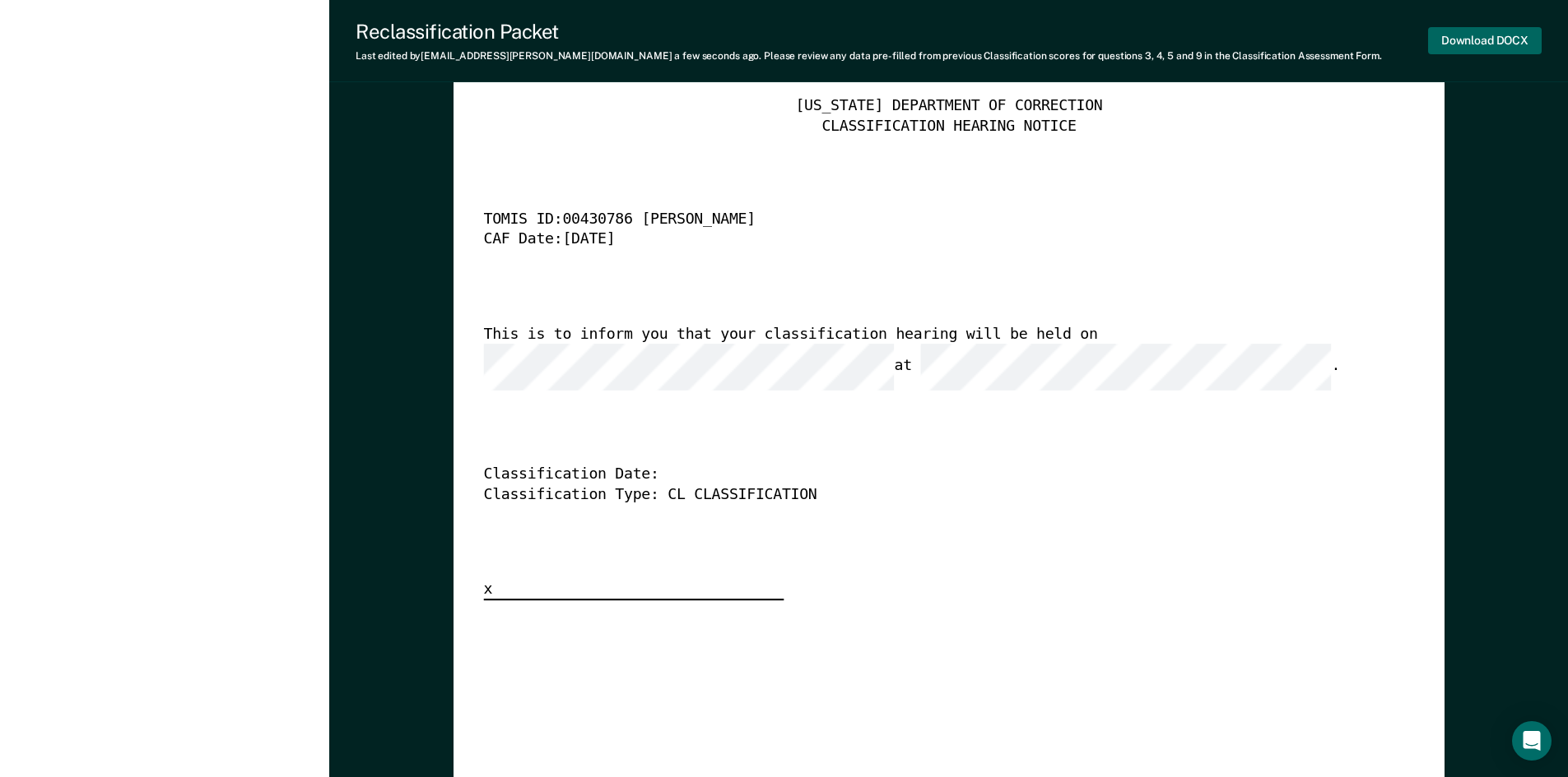
scroll to position [4112, 0]
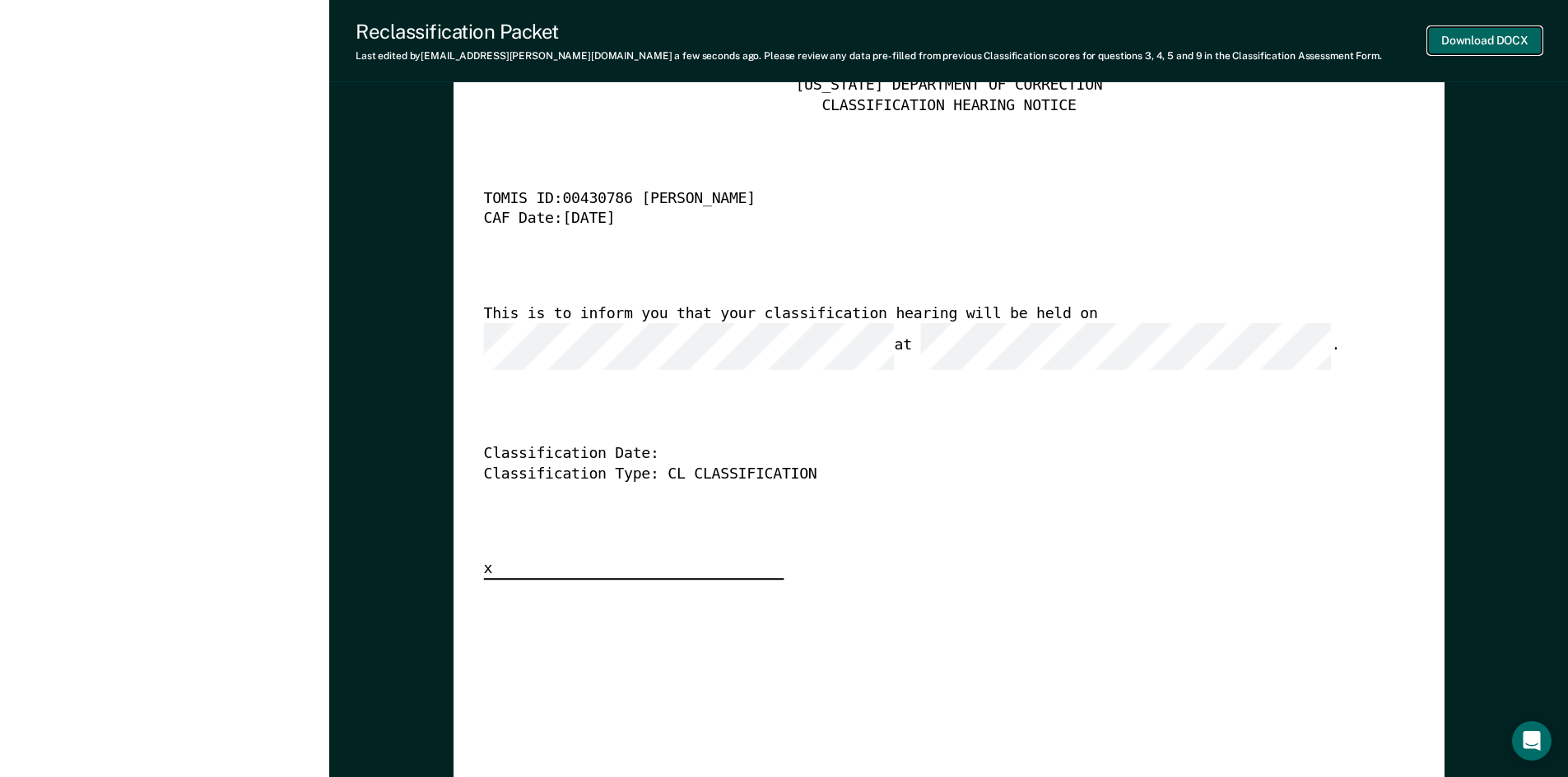
click at [1474, 42] on button "Download DOCX" at bounding box center [1485, 40] width 114 height 27
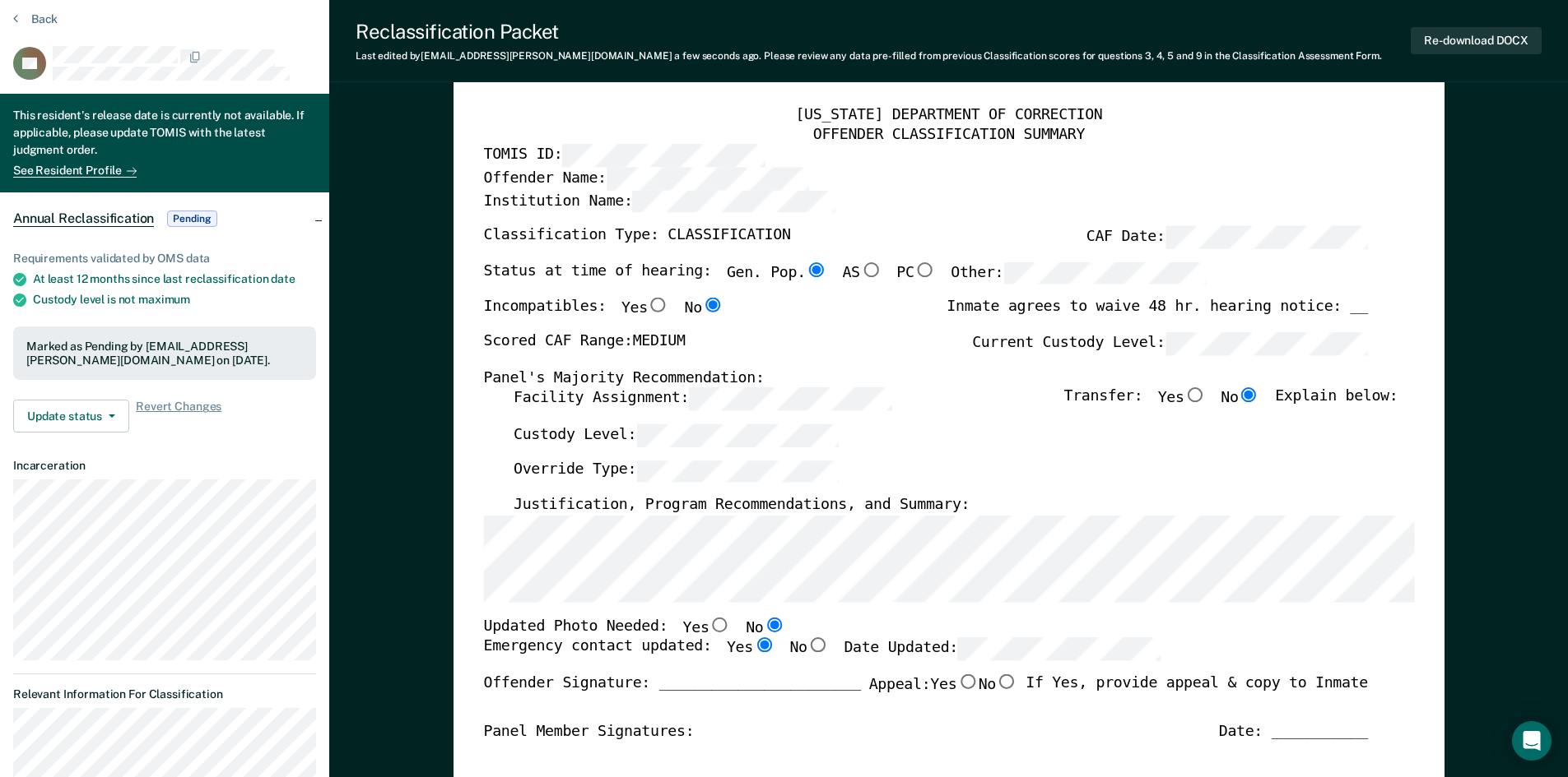
scroll to position [0, 0]
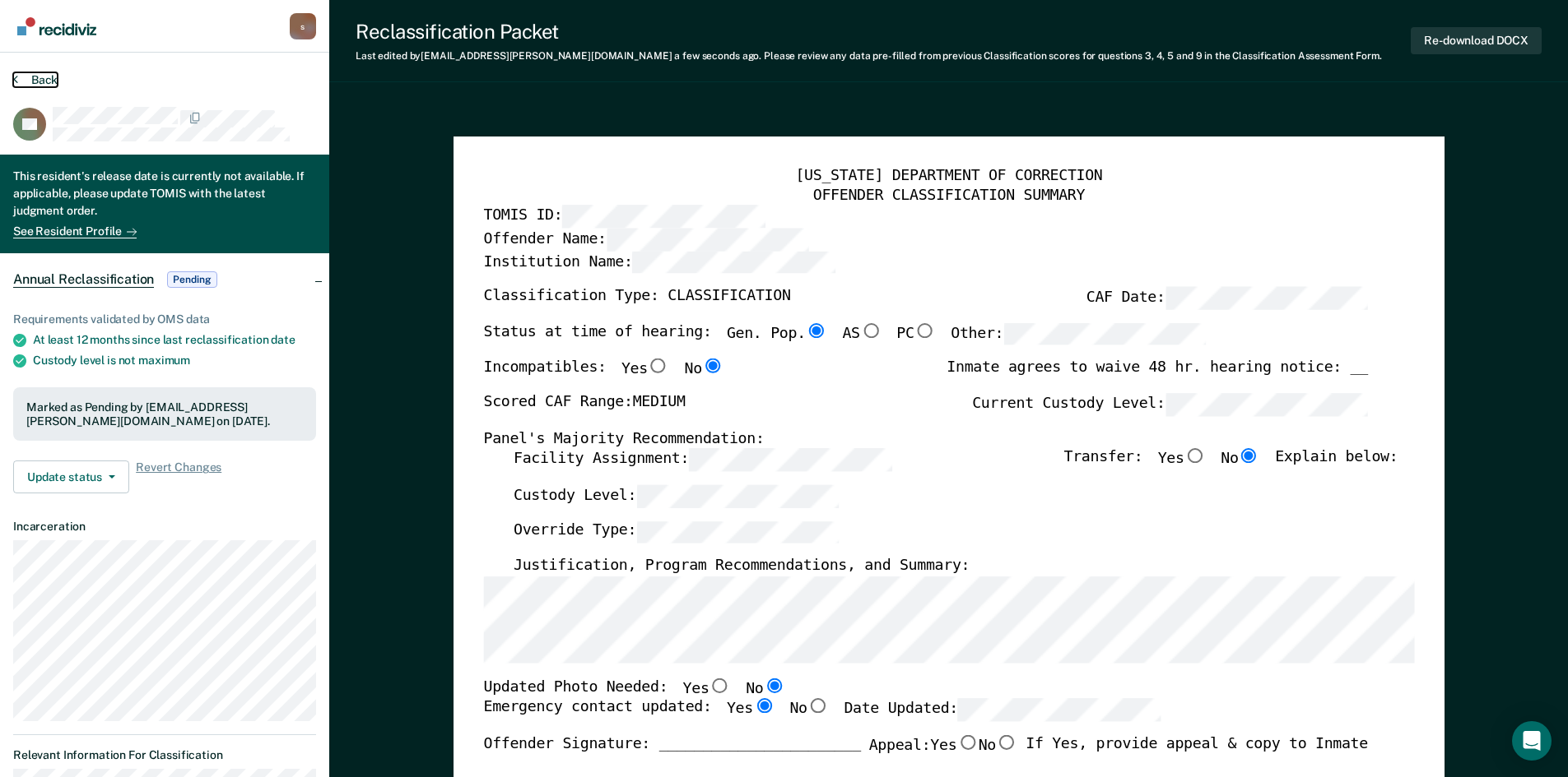
click at [49, 75] on button "Back" at bounding box center [35, 80] width 45 height 15
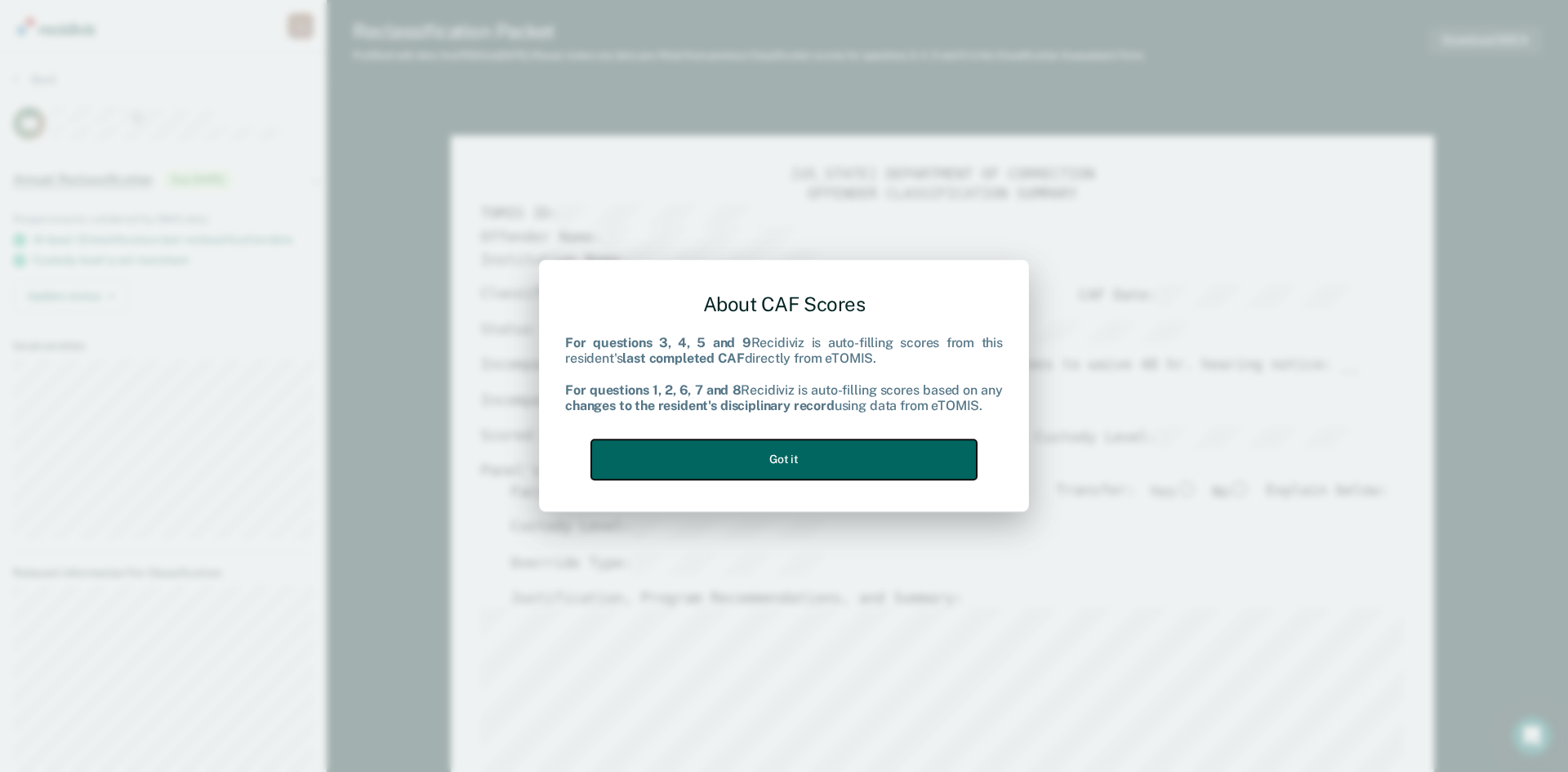
click at [831, 460] on button "Got it" at bounding box center [784, 459] width 386 height 40
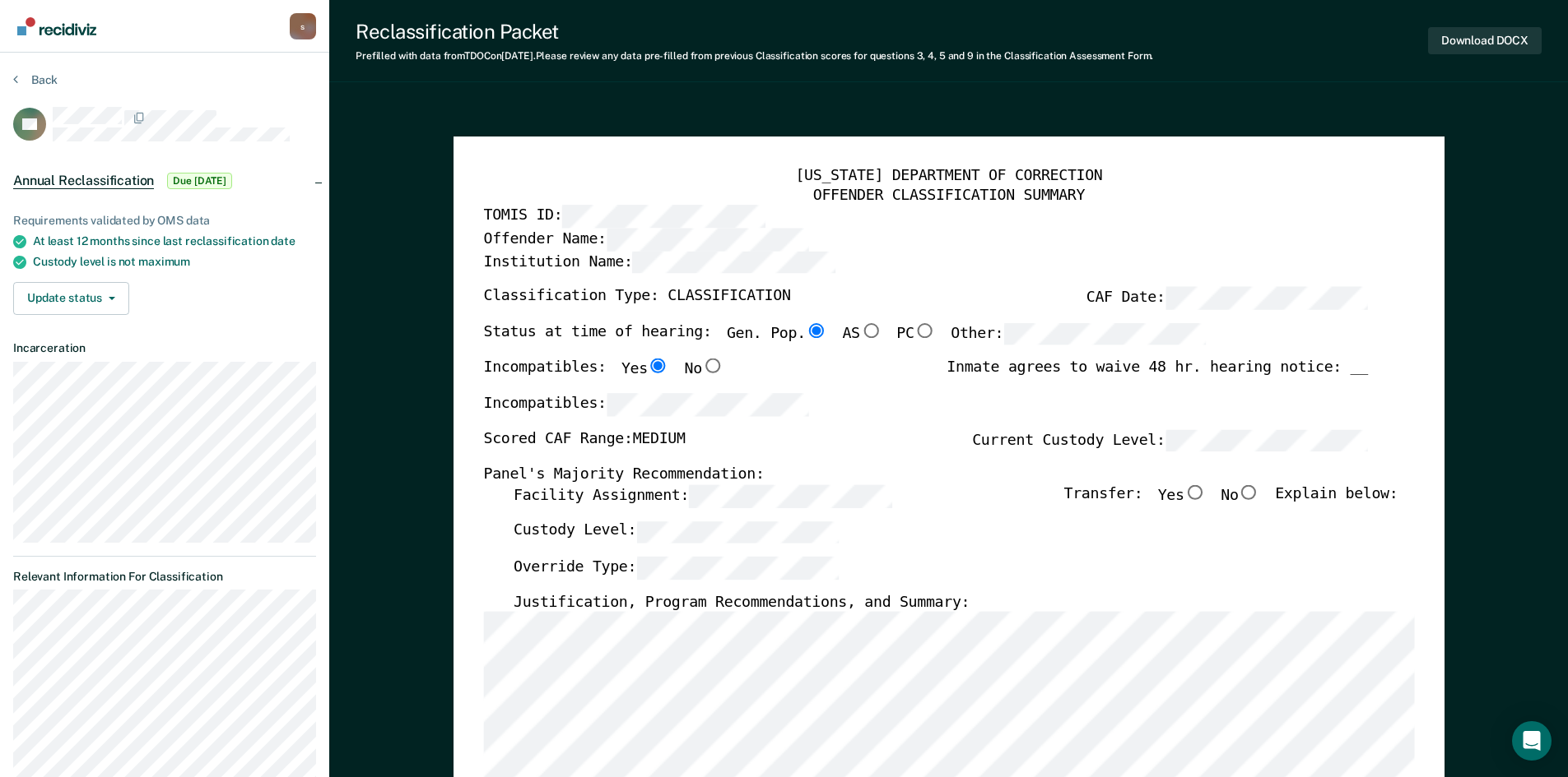
click at [1259, 497] on input "No" at bounding box center [1248, 493] width 21 height 15
type textarea "x"
radio input "true"
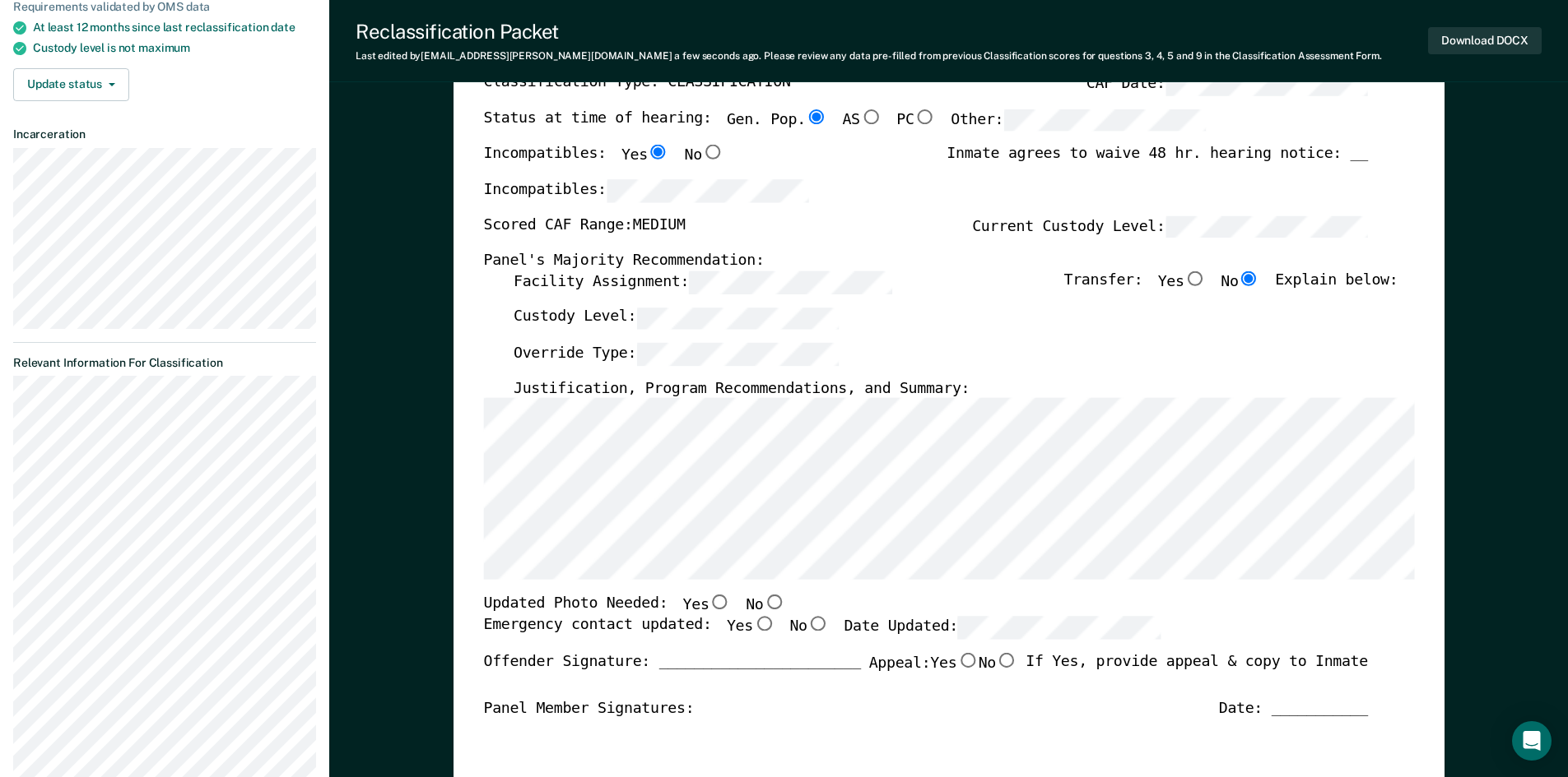
scroll to position [247, 0]
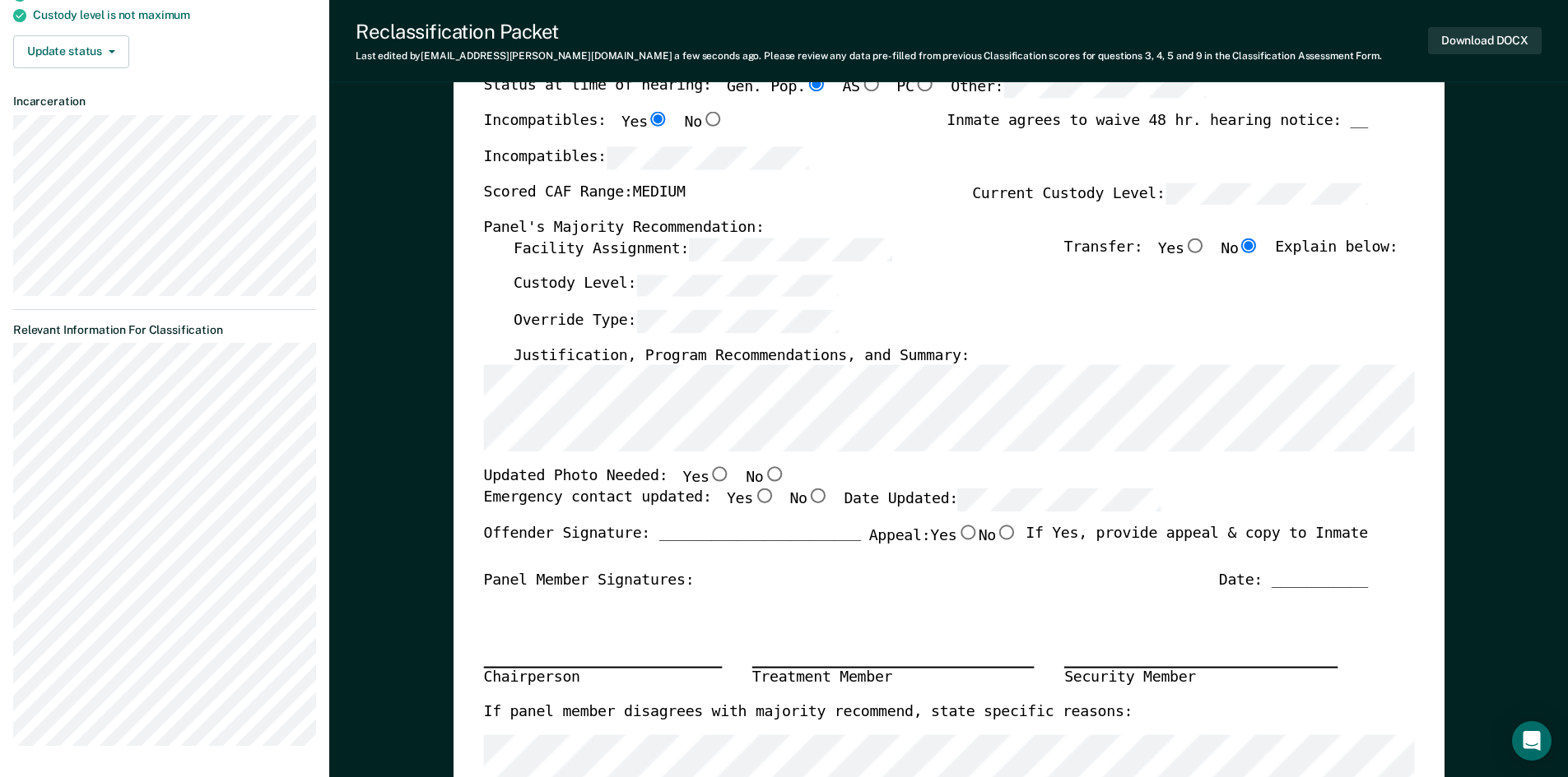
drag, startPoint x: 755, startPoint y: 473, endPoint x: 748, endPoint y: 487, distance: 15.7
click at [763, 474] on input "No" at bounding box center [773, 474] width 21 height 15
type textarea "x"
radio input "true"
click at [752, 498] on input "Yes" at bounding box center [763, 496] width 21 height 15
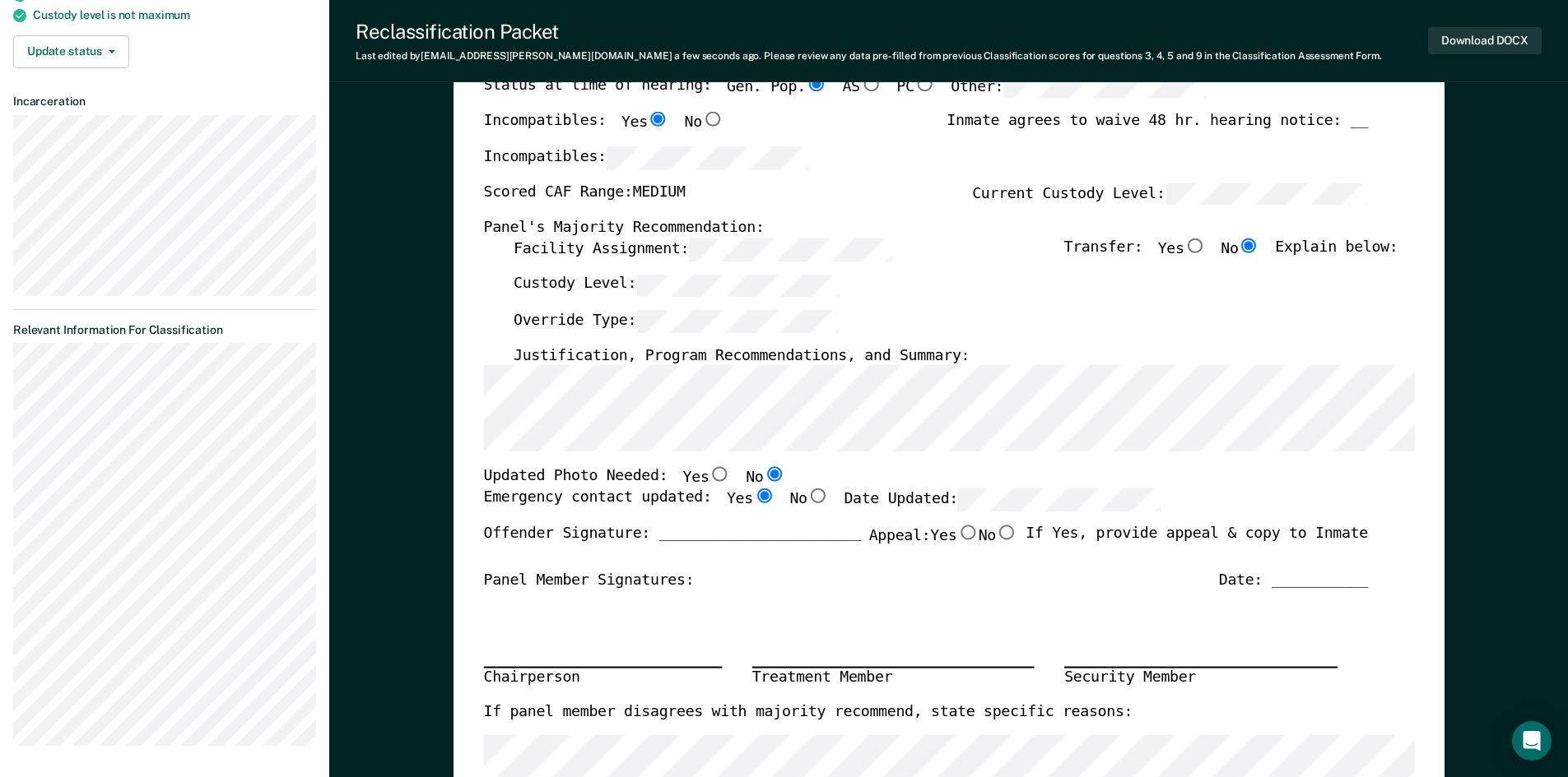
type textarea "x"
radio input "true"
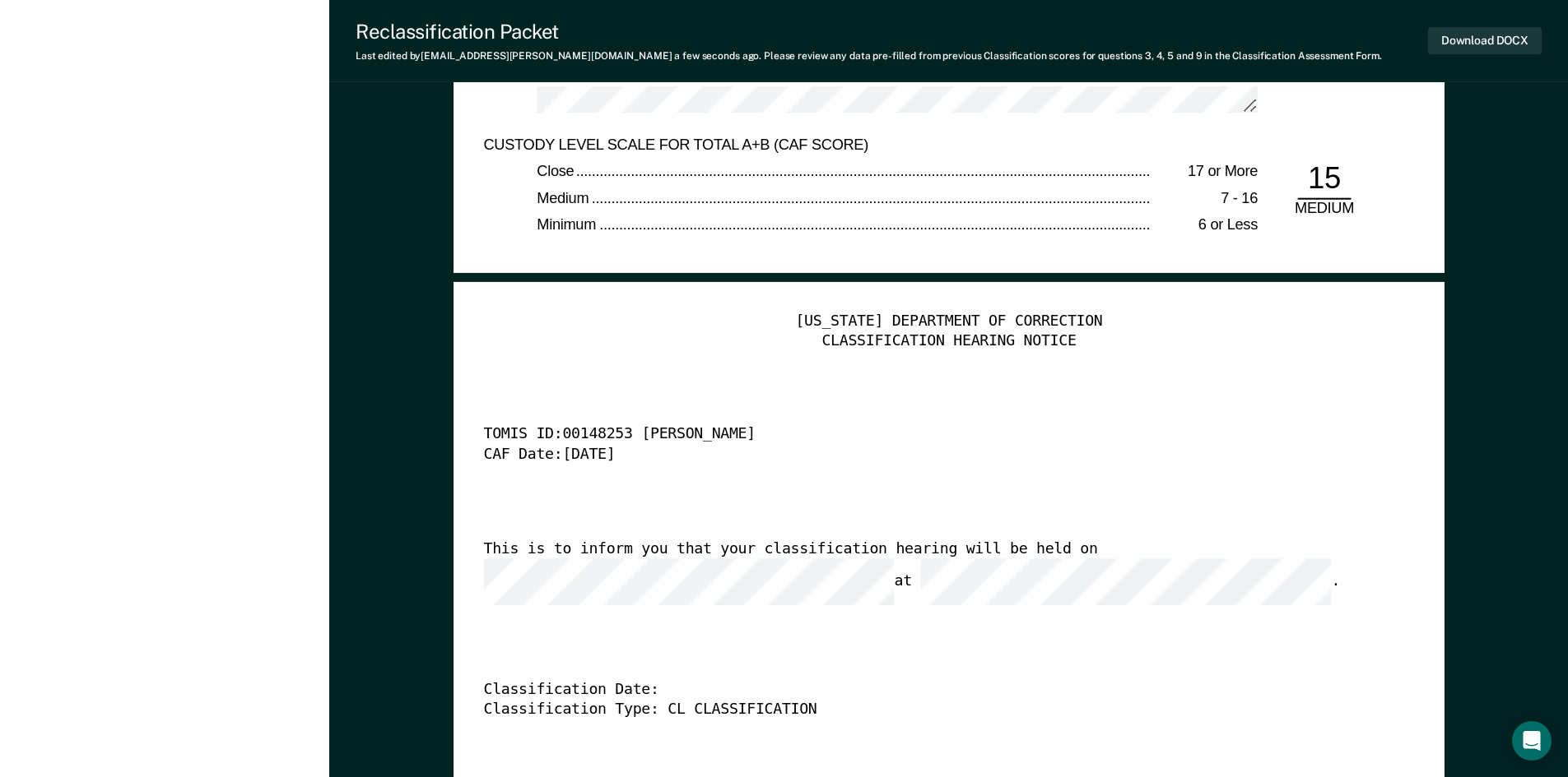
scroll to position [4030, 0]
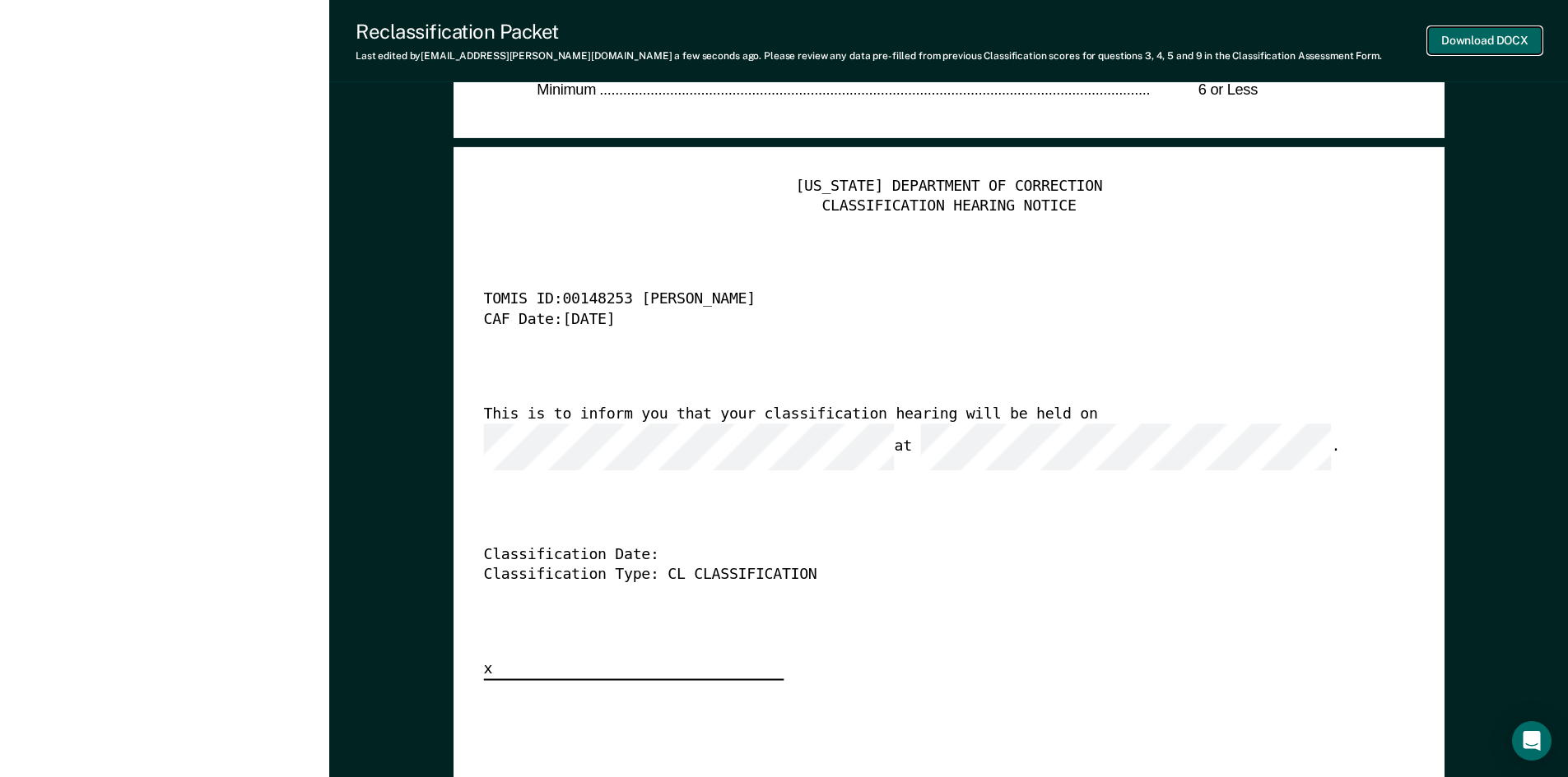
click at [1479, 43] on button "Download DOCX" at bounding box center [1485, 40] width 114 height 27
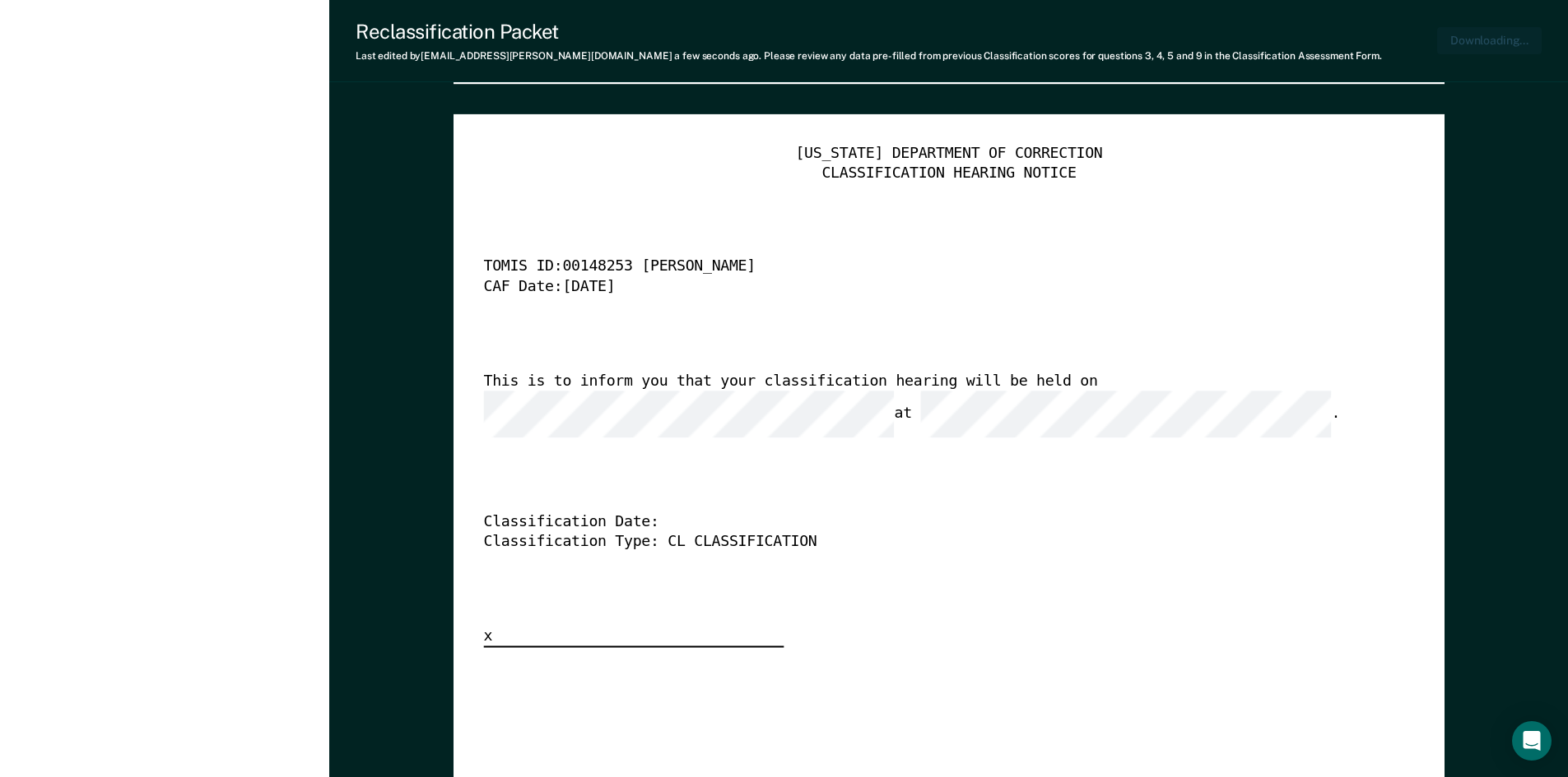
type textarea "x"
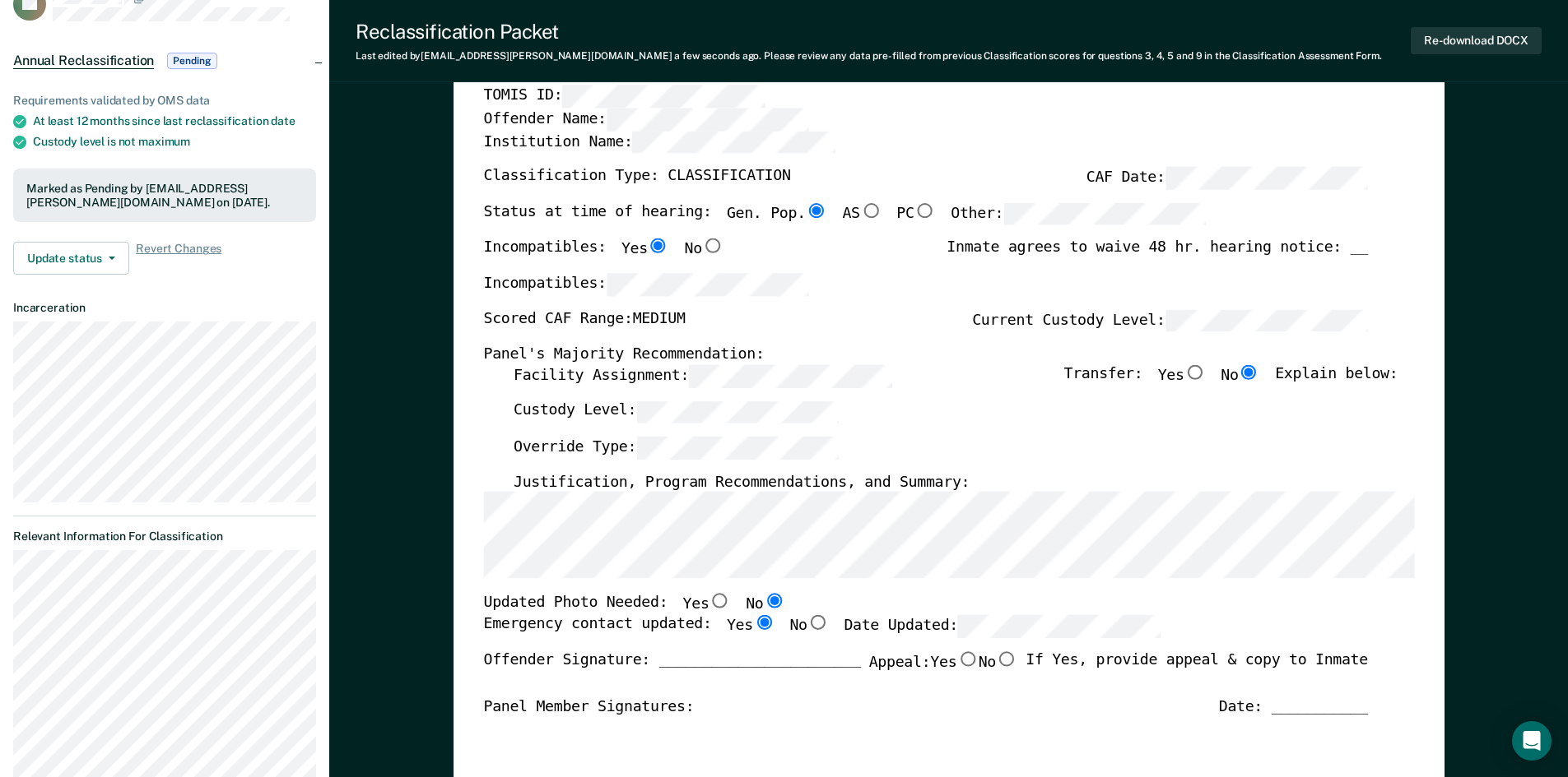
scroll to position [0, 0]
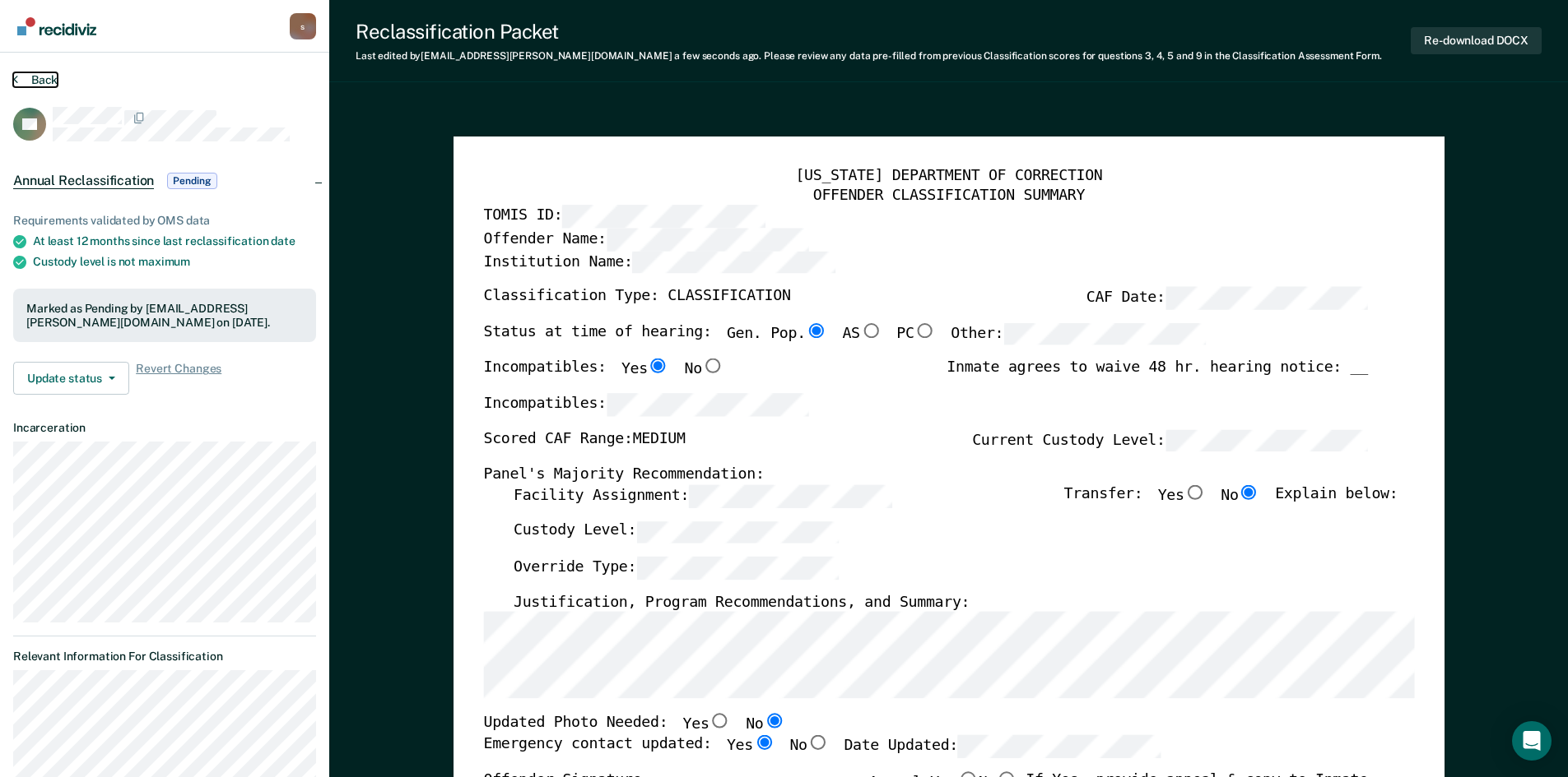
click at [35, 75] on button "Back" at bounding box center [35, 80] width 45 height 15
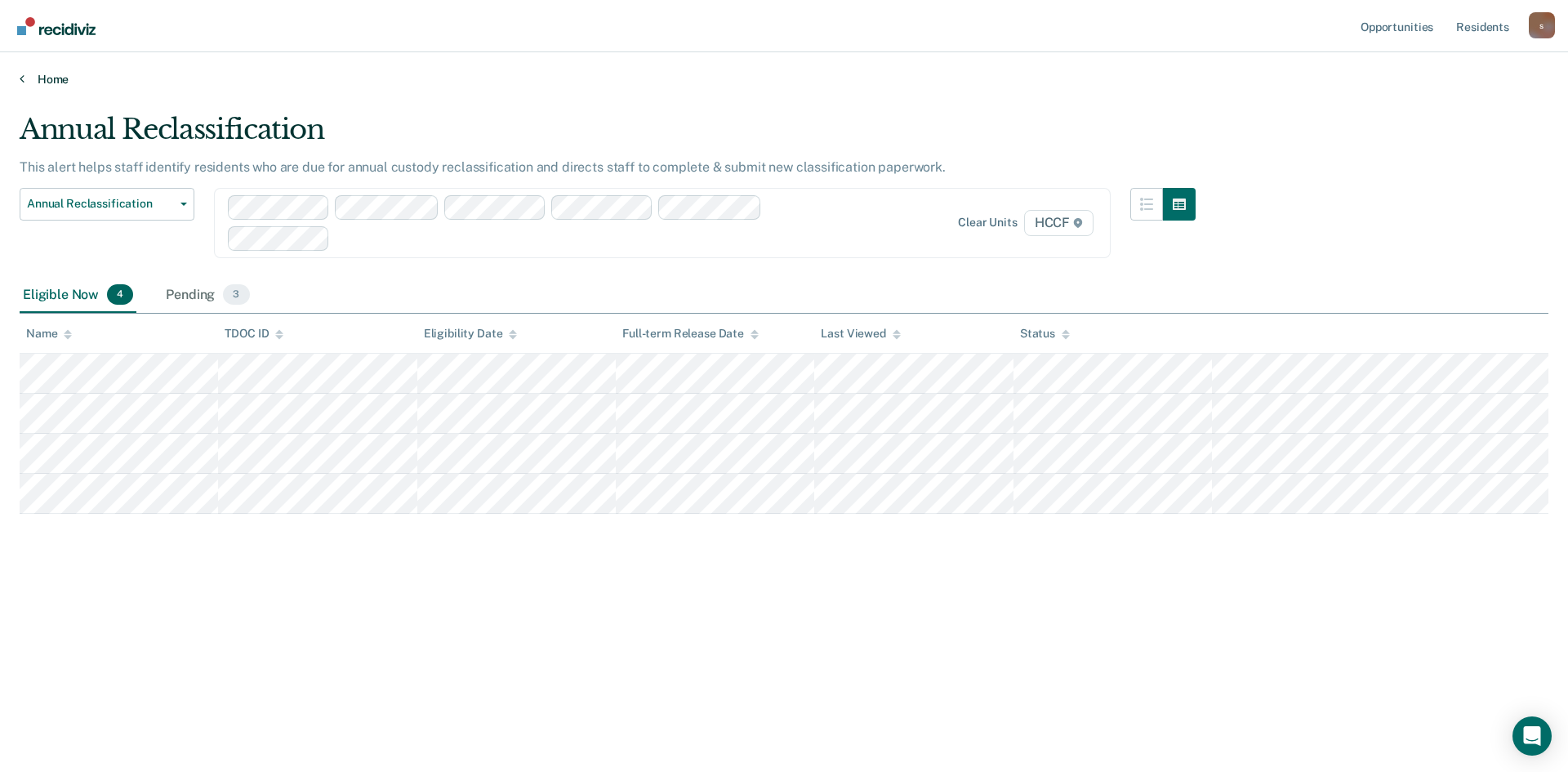
click at [44, 78] on link "Home" at bounding box center [784, 80] width 1529 height 15
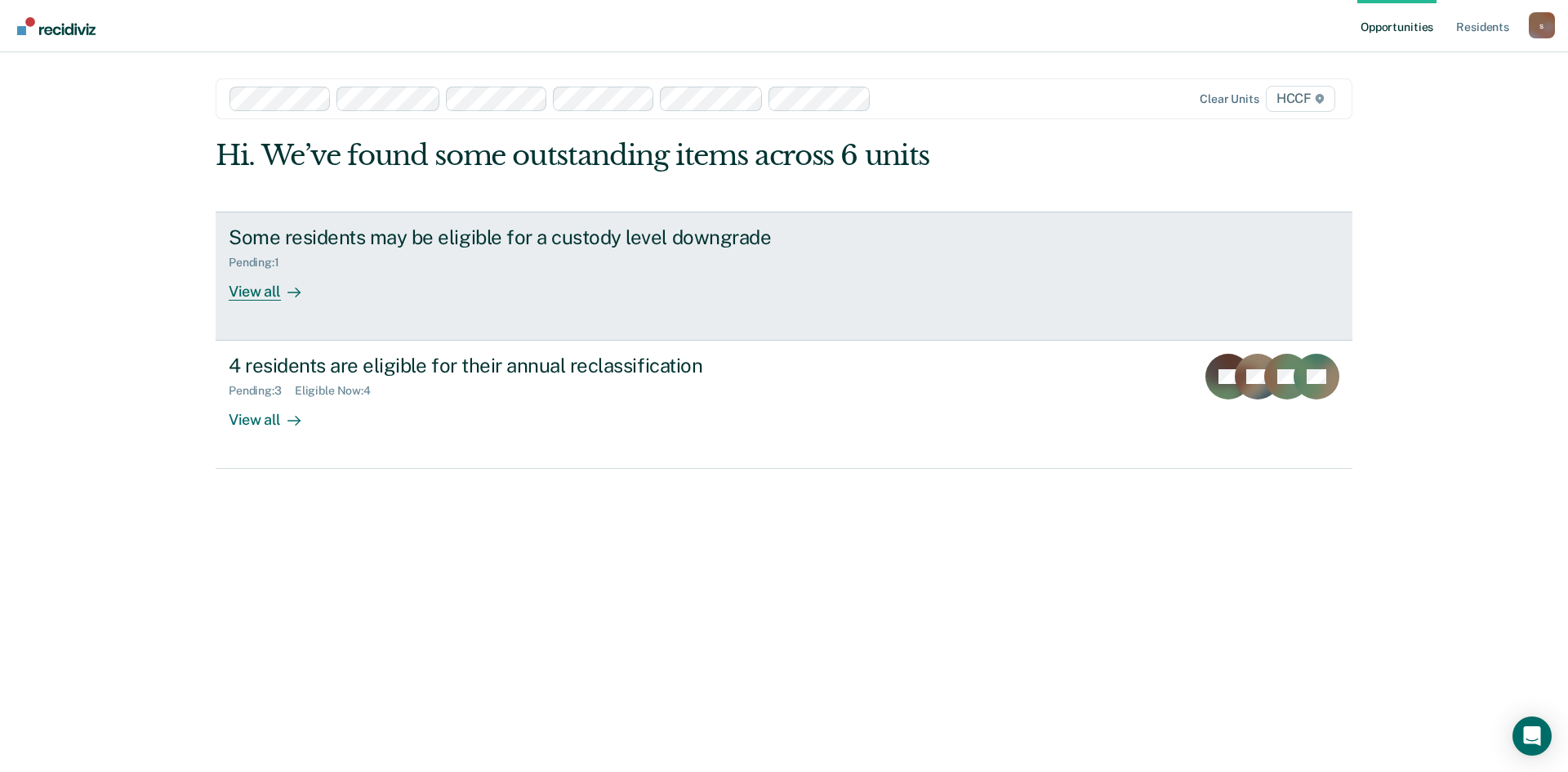
click at [246, 284] on div "View all" at bounding box center [274, 284] width 92 height 31
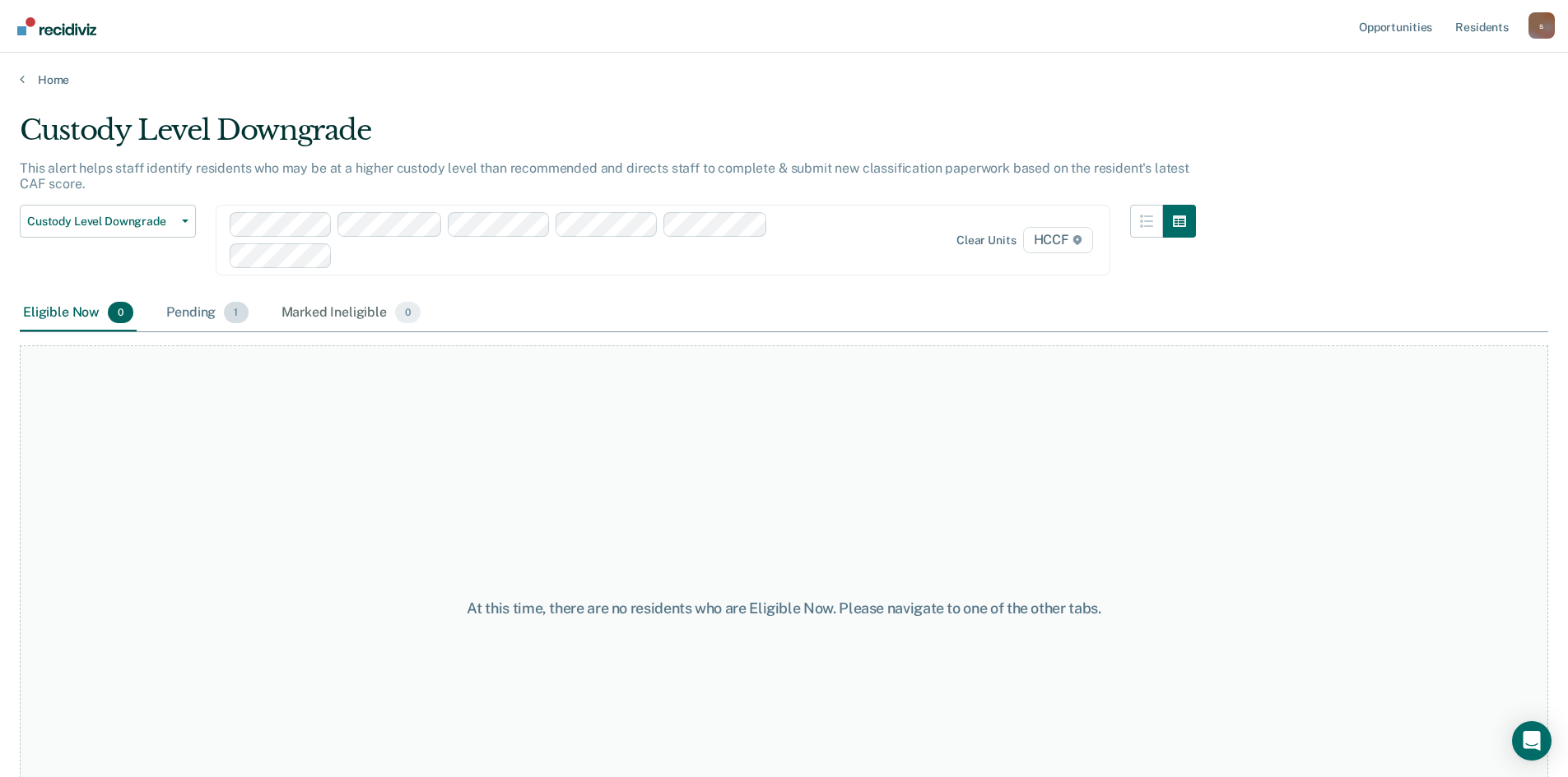
click at [218, 320] on div "Pending 1" at bounding box center [207, 313] width 88 height 36
